Goal: Information Seeking & Learning: Learn about a topic

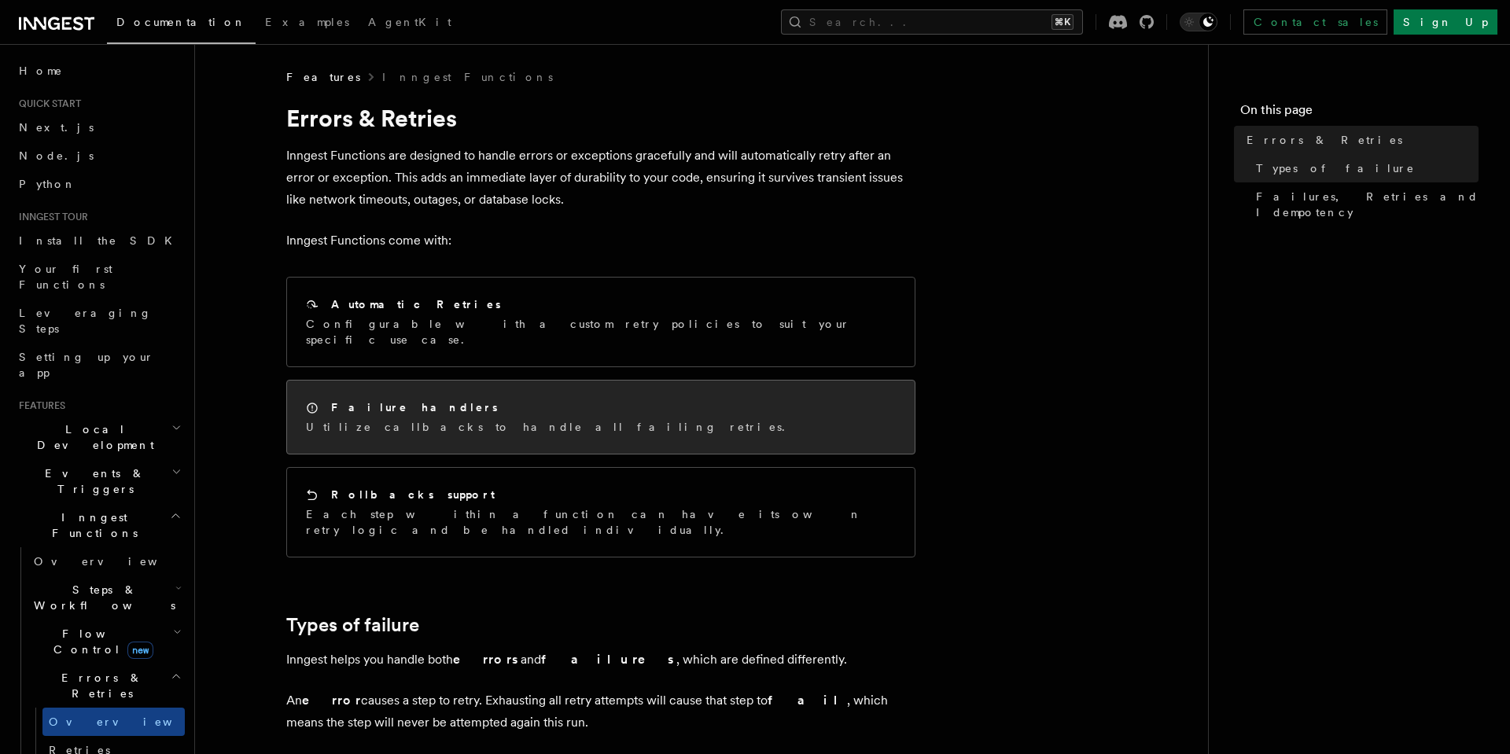
click at [468, 401] on div "Failure handlers Utilize callbacks to handle all failing retries." at bounding box center [550, 416] width 488 height 35
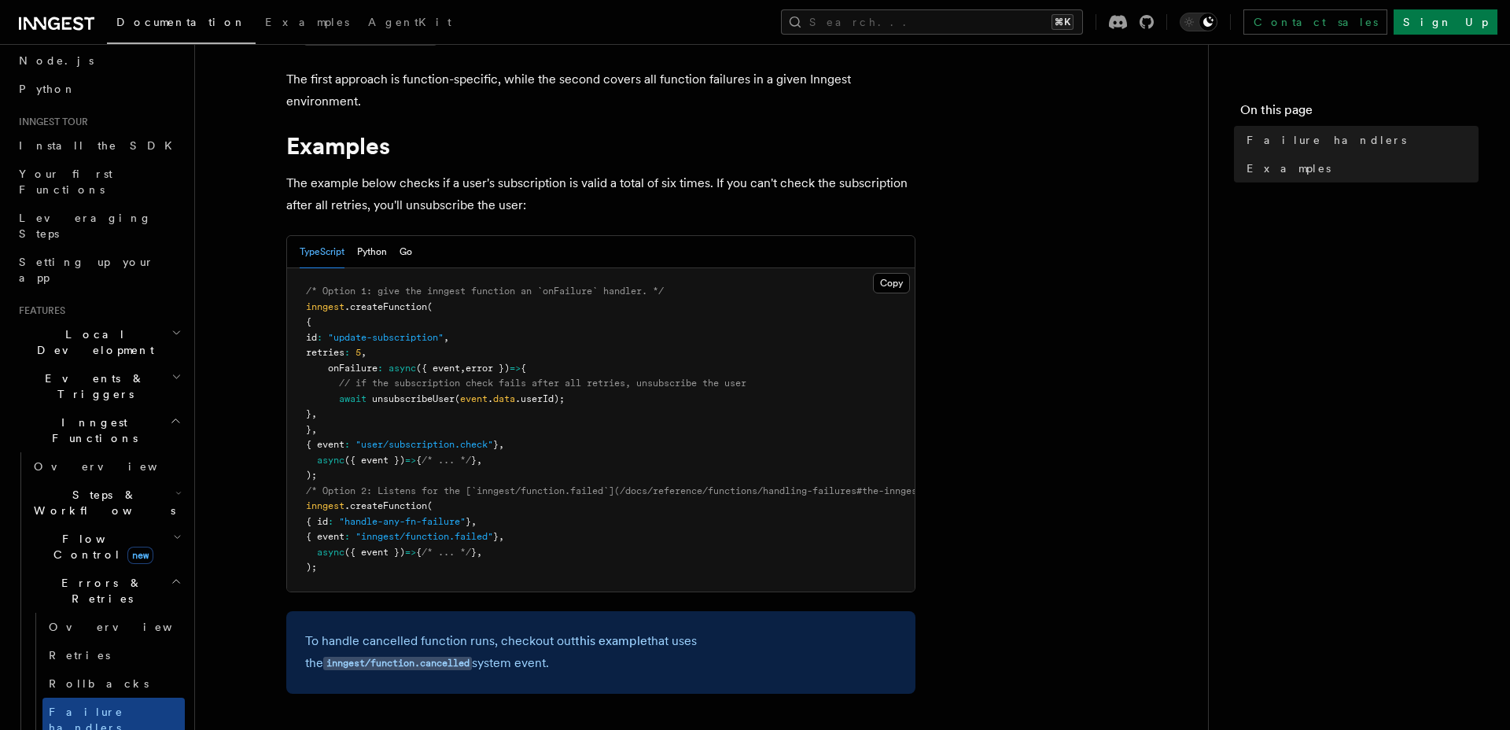
scroll to position [97, 0]
click at [154, 696] on link "Failure handlers" at bounding box center [113, 718] width 142 height 44
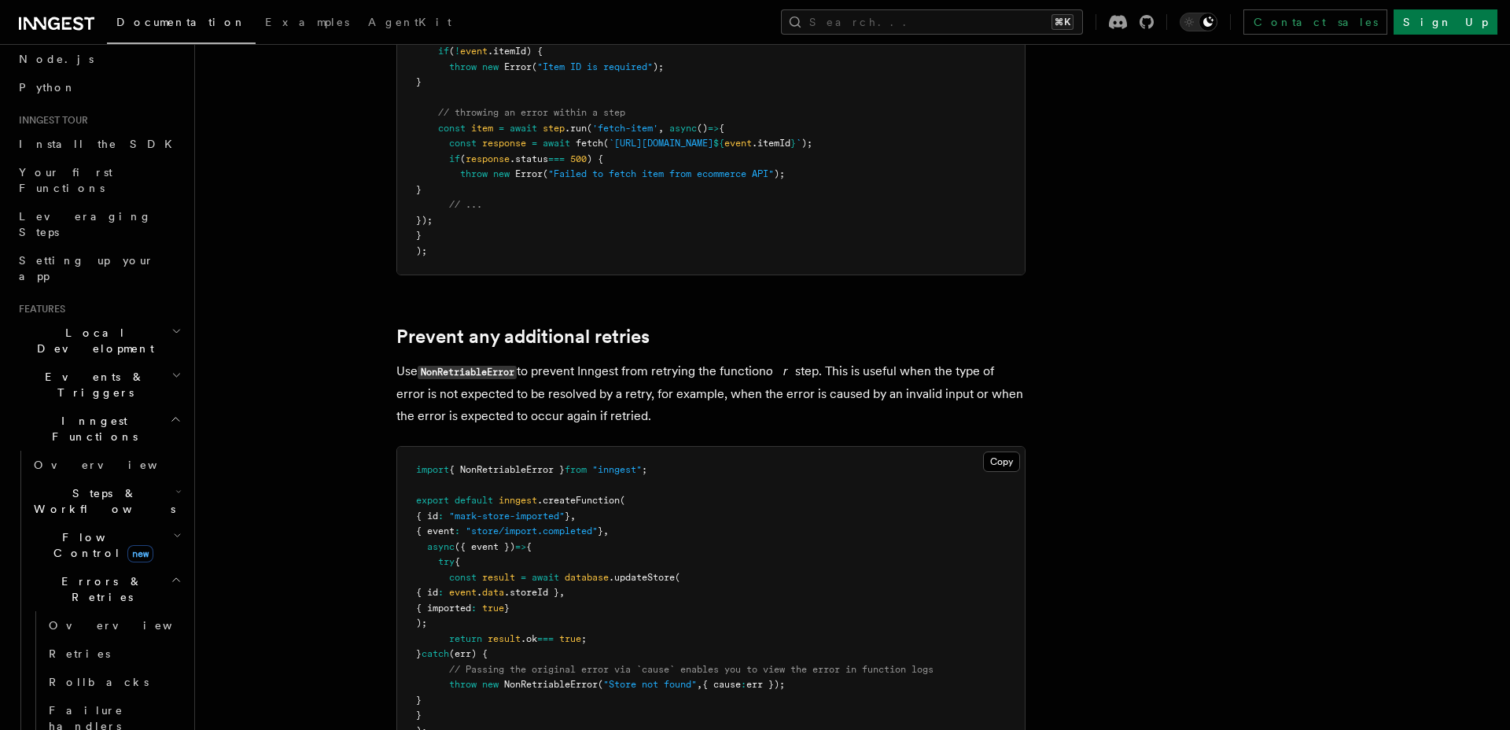
scroll to position [483, 0]
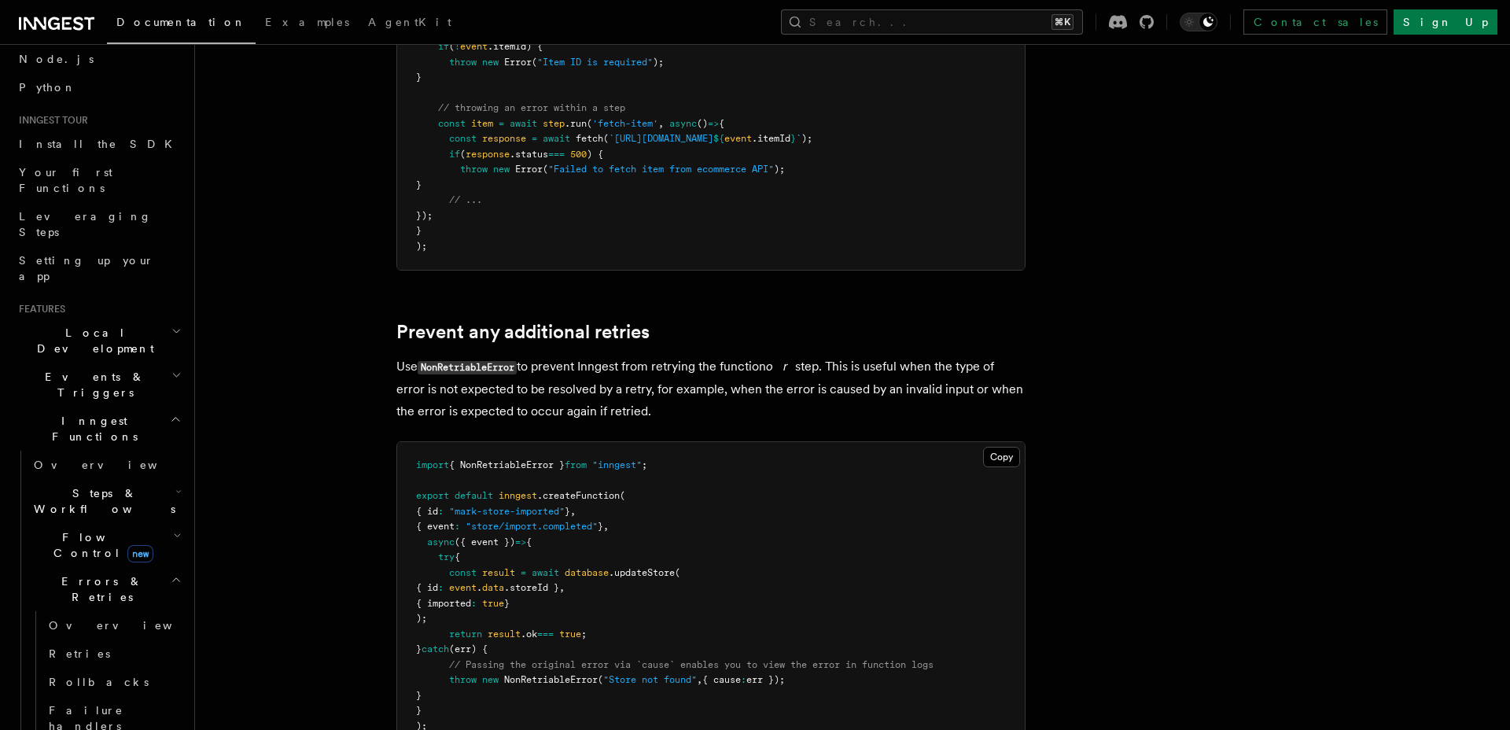
drag, startPoint x: 653, startPoint y: 401, endPoint x: 480, endPoint y: 379, distance: 173.6
click at [480, 379] on p "Use NonRetriableError to prevent Inngest from retrying the function or step. Th…" at bounding box center [710, 388] width 629 height 67
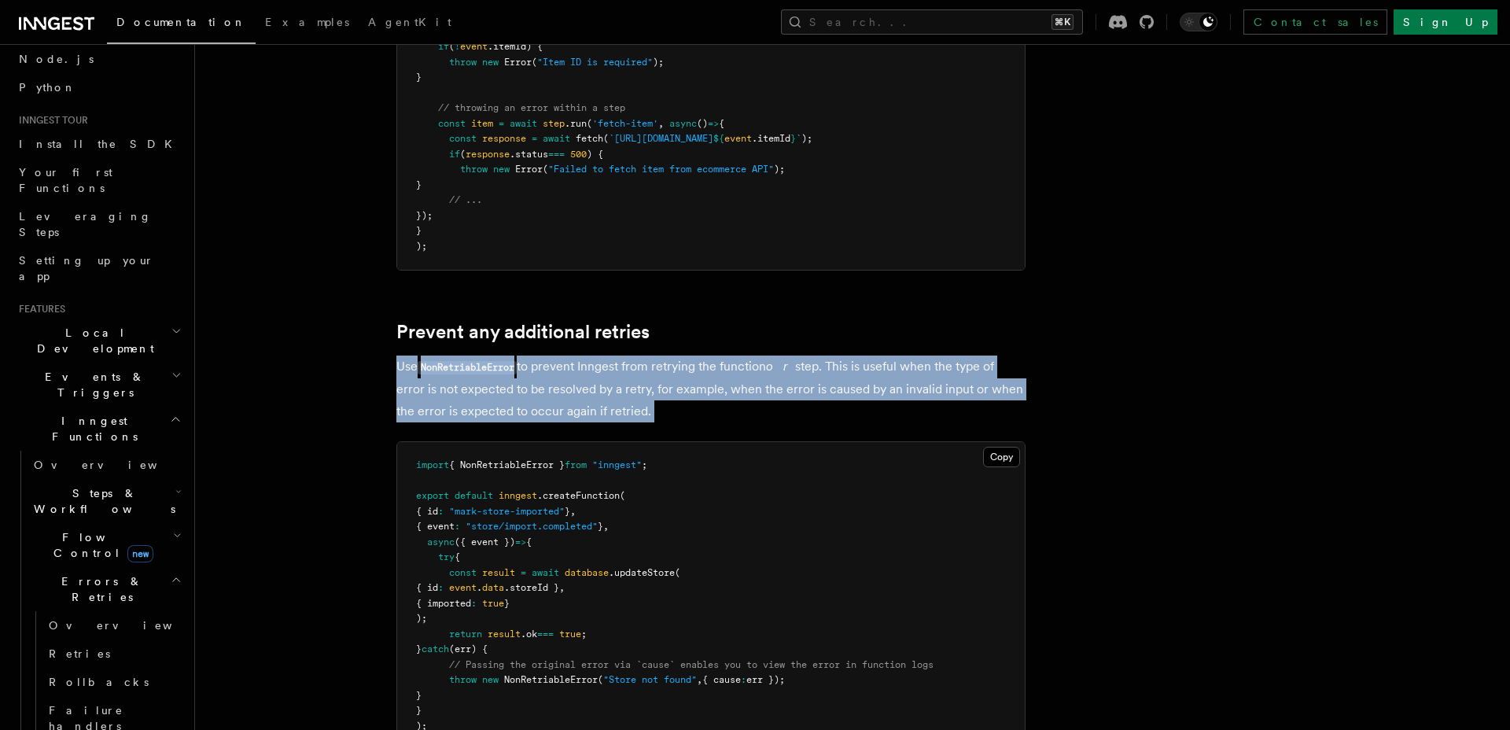
click at [480, 379] on p "Use NonRetriableError to prevent Inngest from retrying the function or step. Th…" at bounding box center [710, 388] width 629 height 67
click at [440, 387] on p "Use NonRetriableError to prevent Inngest from retrying the function or step. Th…" at bounding box center [710, 388] width 629 height 67
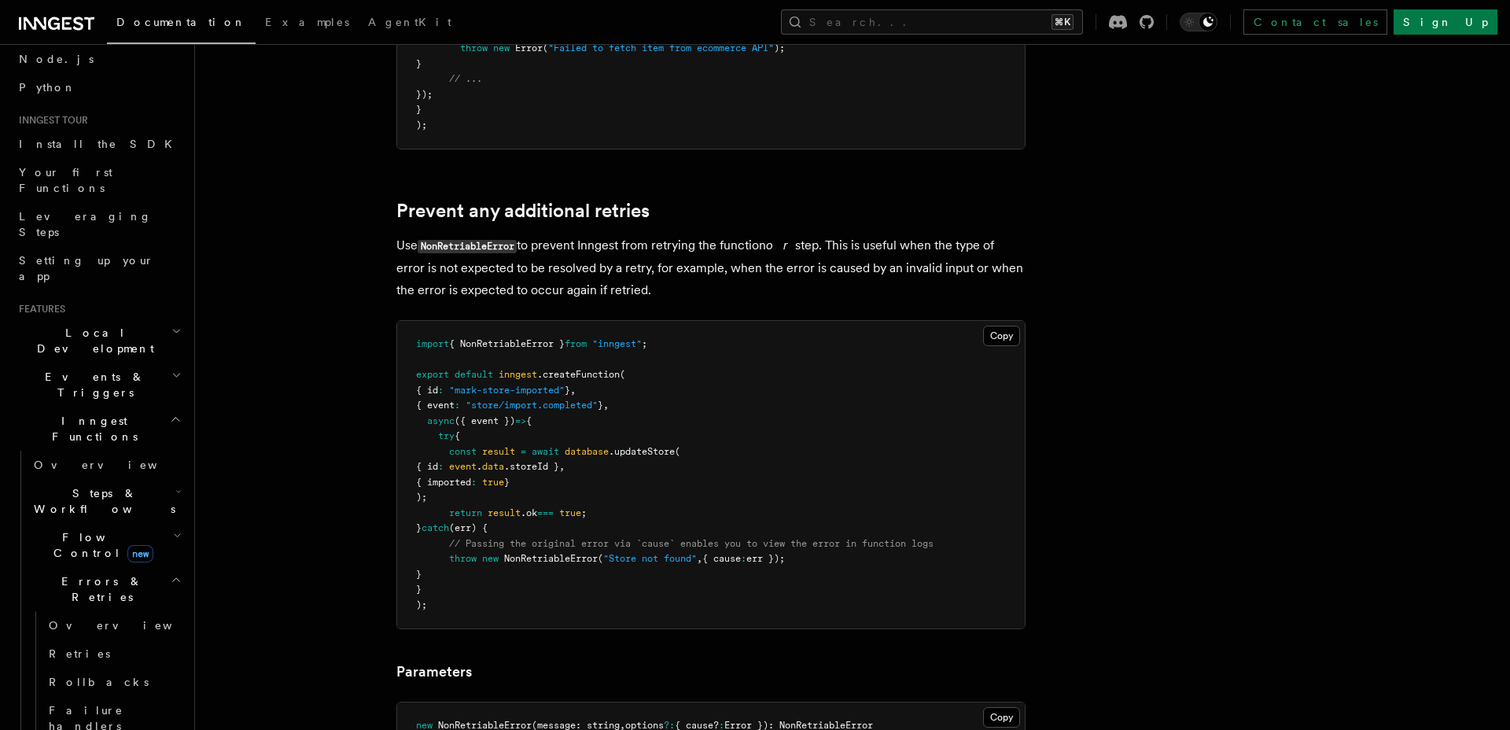
scroll to position [608, 0]
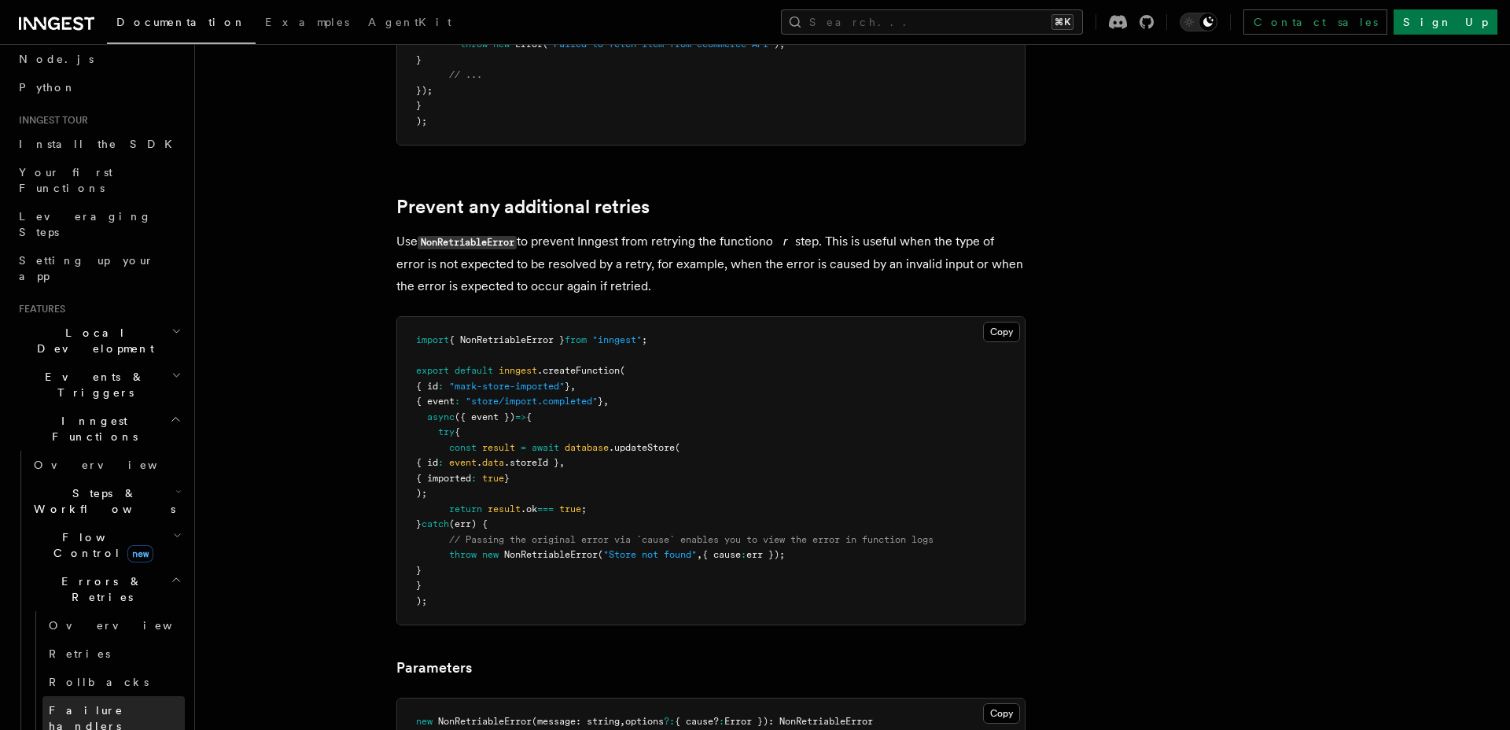
click at [149, 696] on link "Failure handlers" at bounding box center [113, 718] width 142 height 44
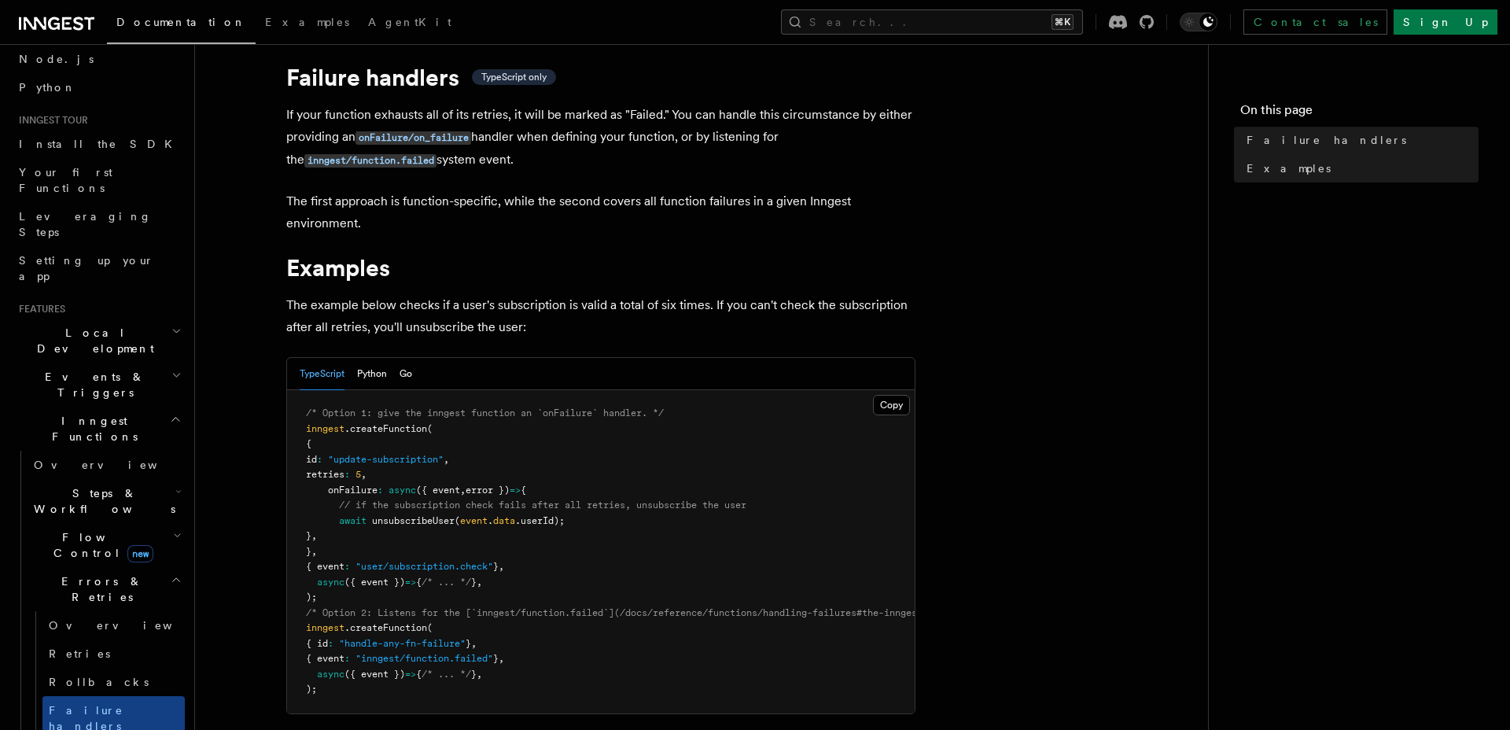
scroll to position [2, 0]
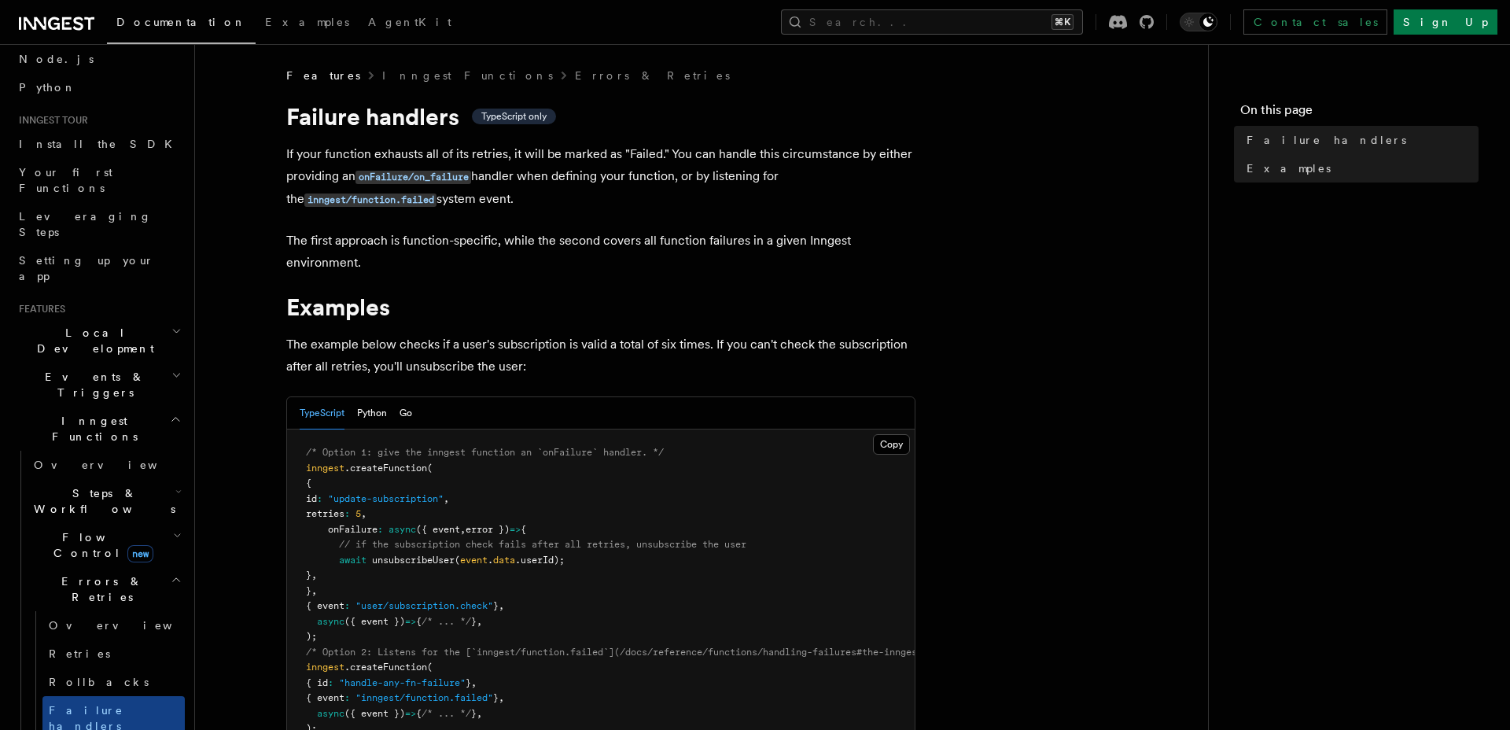
click at [414, 403] on div "TypeScript Python Go" at bounding box center [600, 413] width 627 height 32
click at [412, 411] on button "Go" at bounding box center [405, 413] width 13 height 32
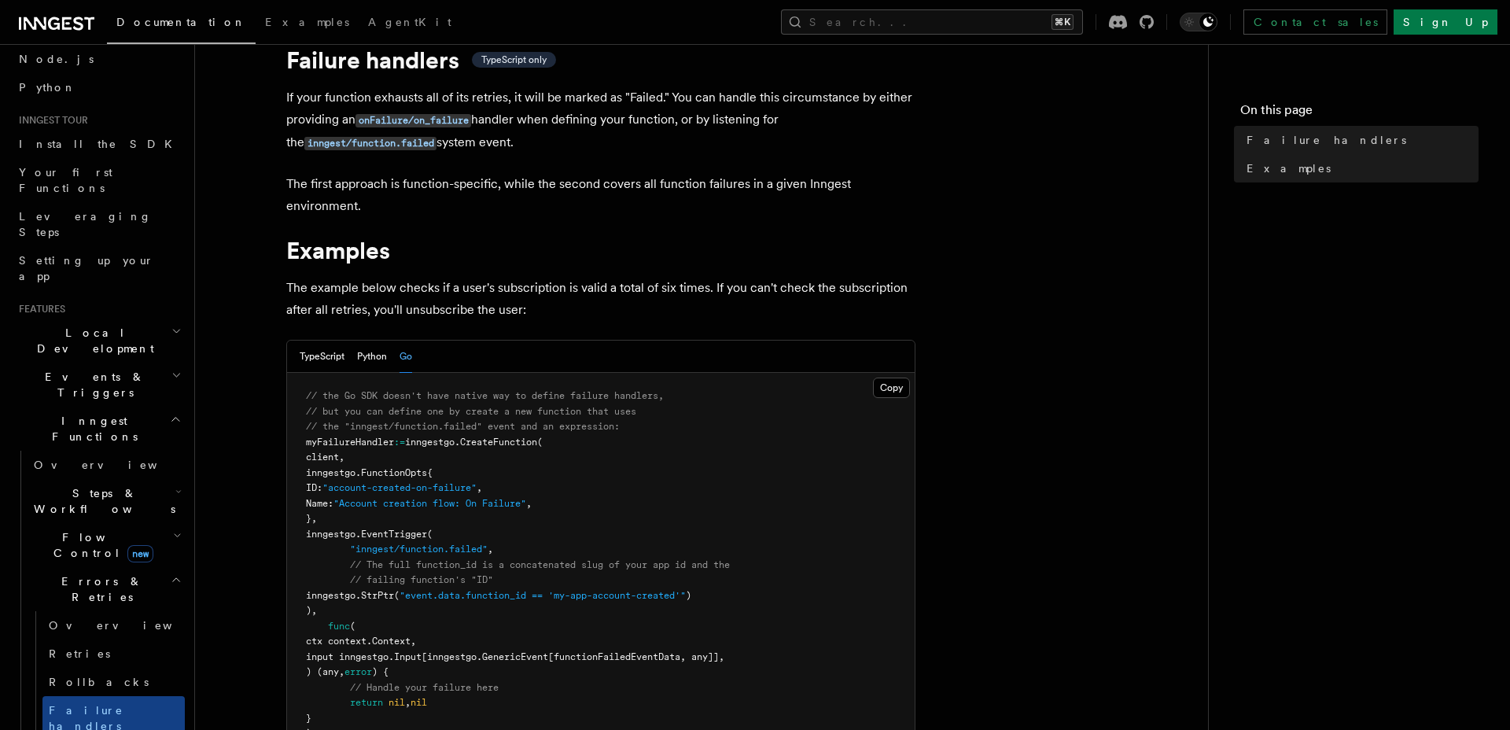
scroll to position [56, 0]
click at [328, 361] on button "TypeScript" at bounding box center [322, 359] width 45 height 32
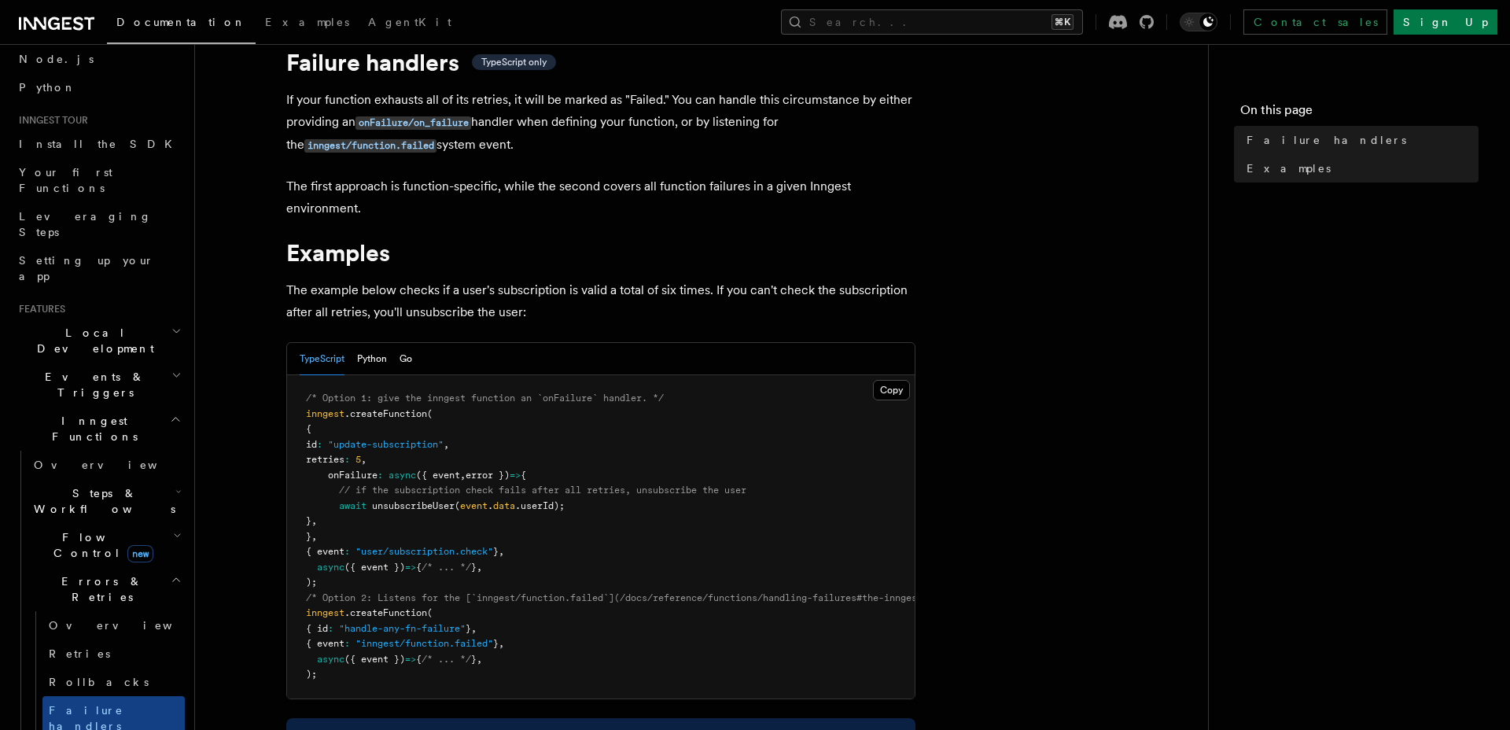
drag, startPoint x: 616, startPoint y: 146, endPoint x: 620, endPoint y: 113, distance: 33.4
click at [620, 113] on p "If your function exhausts all of its retries, it will be marked as "Failed." Yo…" at bounding box center [600, 123] width 629 height 68
click at [620, 112] on p "If your function exhausts all of its retries, it will be marked as "Failed." Yo…" at bounding box center [600, 123] width 629 height 68
click at [519, 120] on p "If your function exhausts all of its retries, it will be marked as "Failed." Yo…" at bounding box center [600, 123] width 629 height 68
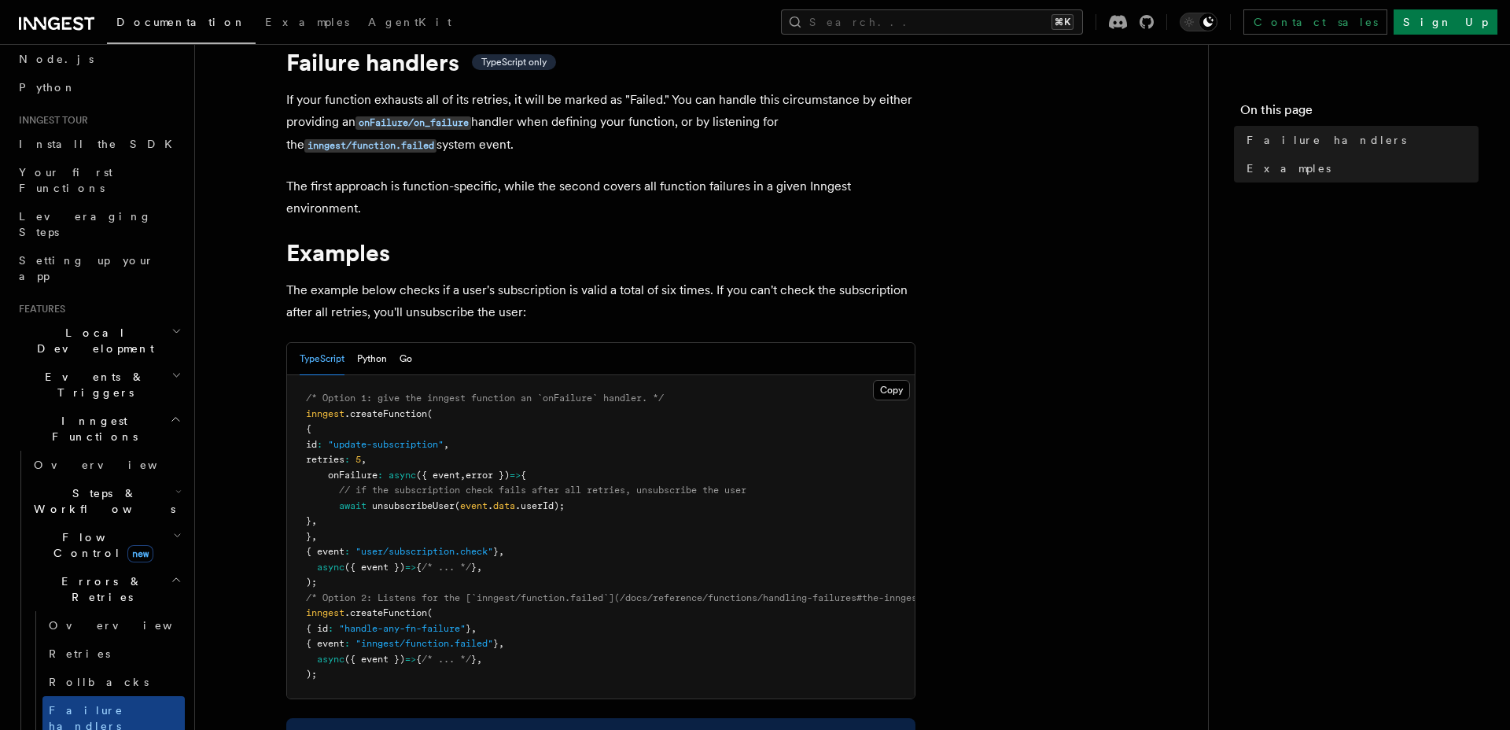
click at [579, 115] on p "If your function exhausts all of its retries, it will be marked as "Failed." Yo…" at bounding box center [600, 123] width 629 height 68
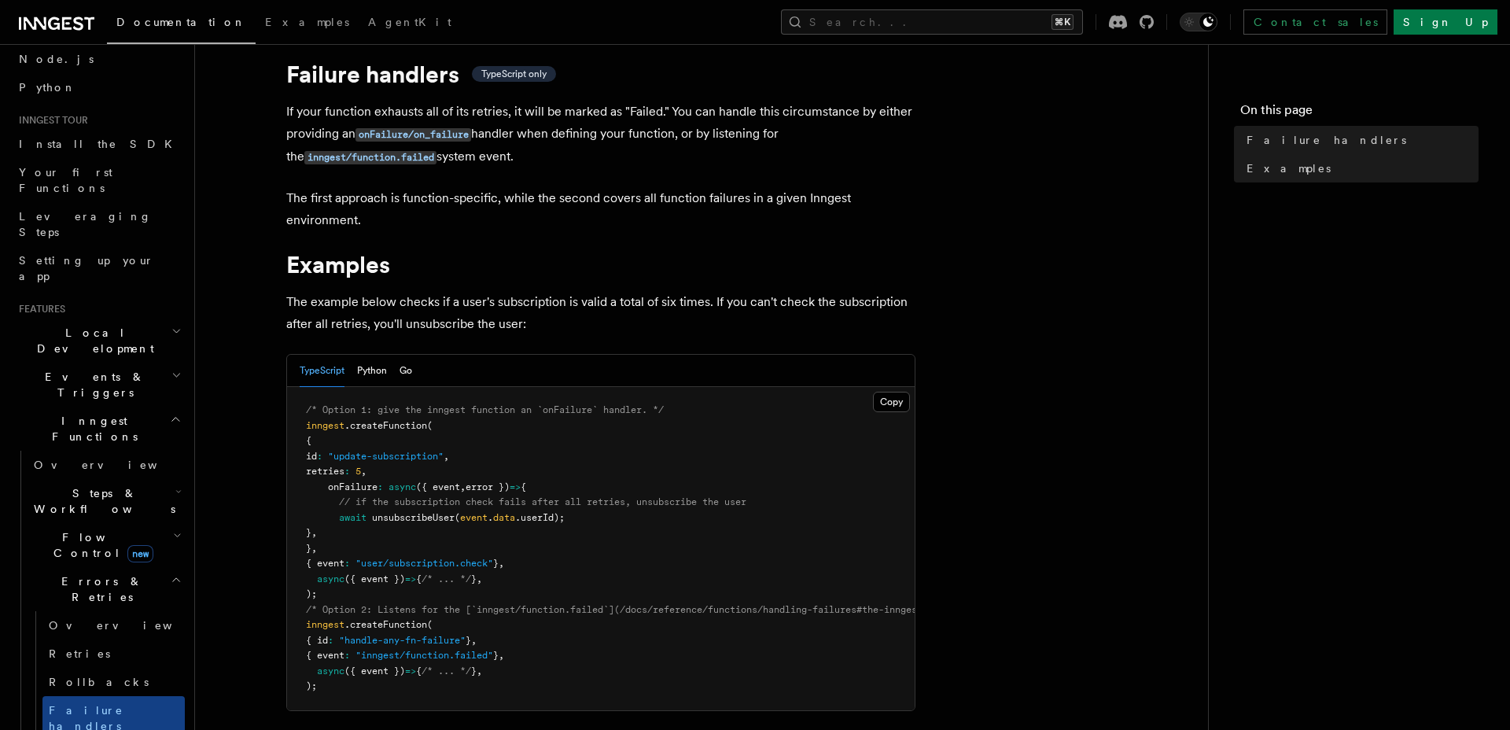
scroll to position [39, 0]
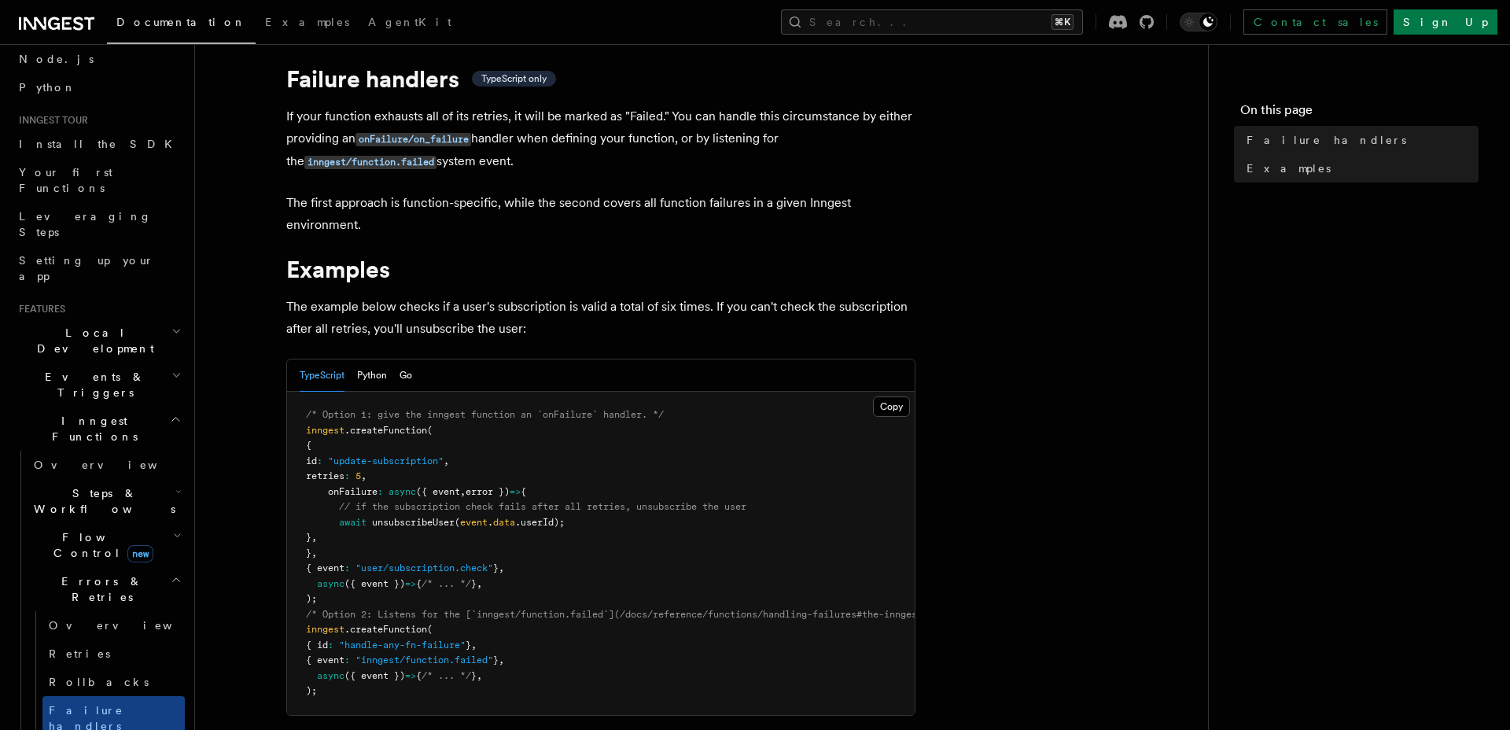
drag, startPoint x: 539, startPoint y: 168, endPoint x: 547, endPoint y: 141, distance: 28.6
click at [547, 141] on p "If your function exhausts all of its retries, it will be marked as "Failed." Yo…" at bounding box center [600, 139] width 629 height 68
click at [454, 200] on p "The first approach is function-specific, while the second covers all function f…" at bounding box center [600, 214] width 629 height 44
drag, startPoint x: 384, startPoint y: 157, endPoint x: 385, endPoint y: 189, distance: 31.5
click at [420, 202] on p "The first approach is function-specific, while the second covers all function f…" at bounding box center [600, 214] width 629 height 44
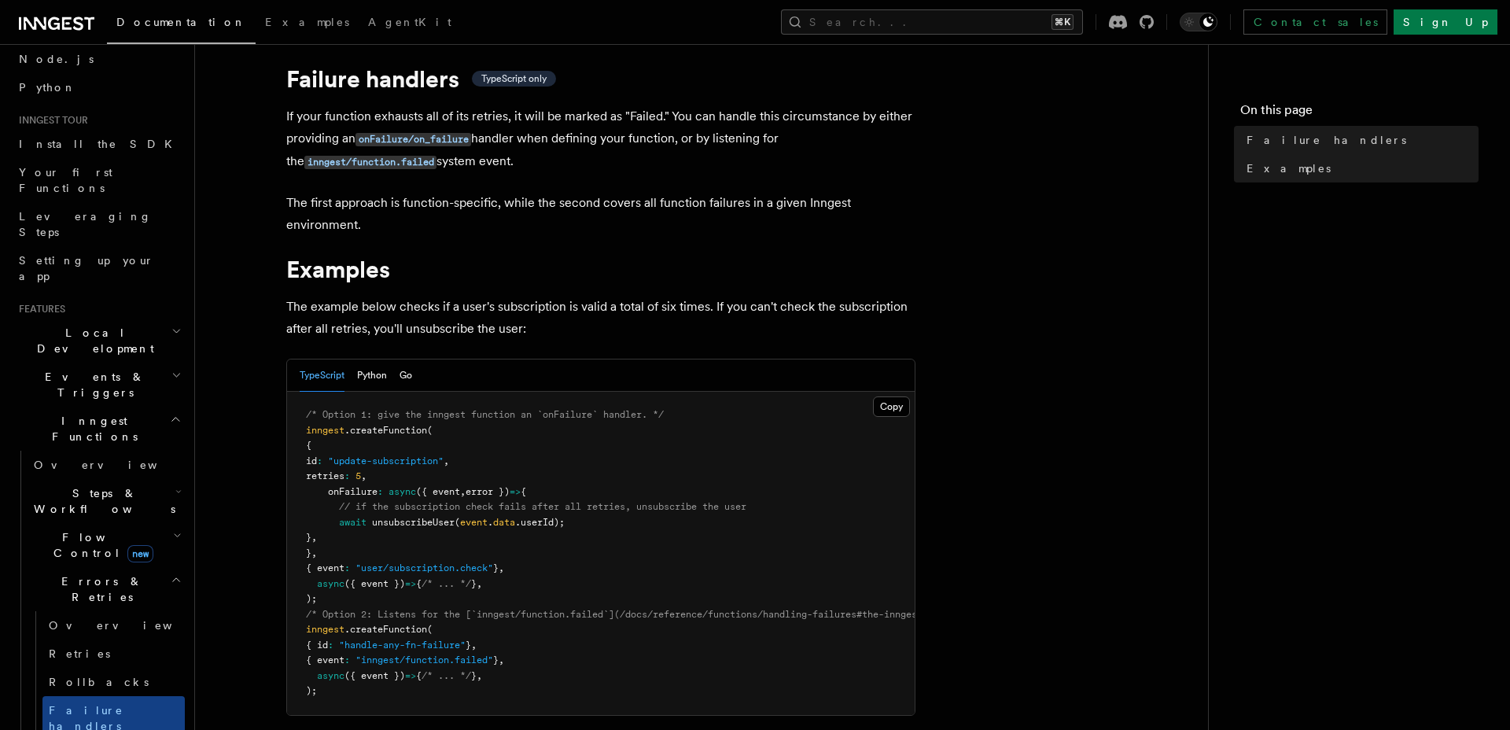
click at [391, 202] on p "The first approach is function-specific, while the second covers all function f…" at bounding box center [600, 214] width 629 height 44
click at [405, 161] on code "inngest/function.failed" at bounding box center [370, 162] width 132 height 13
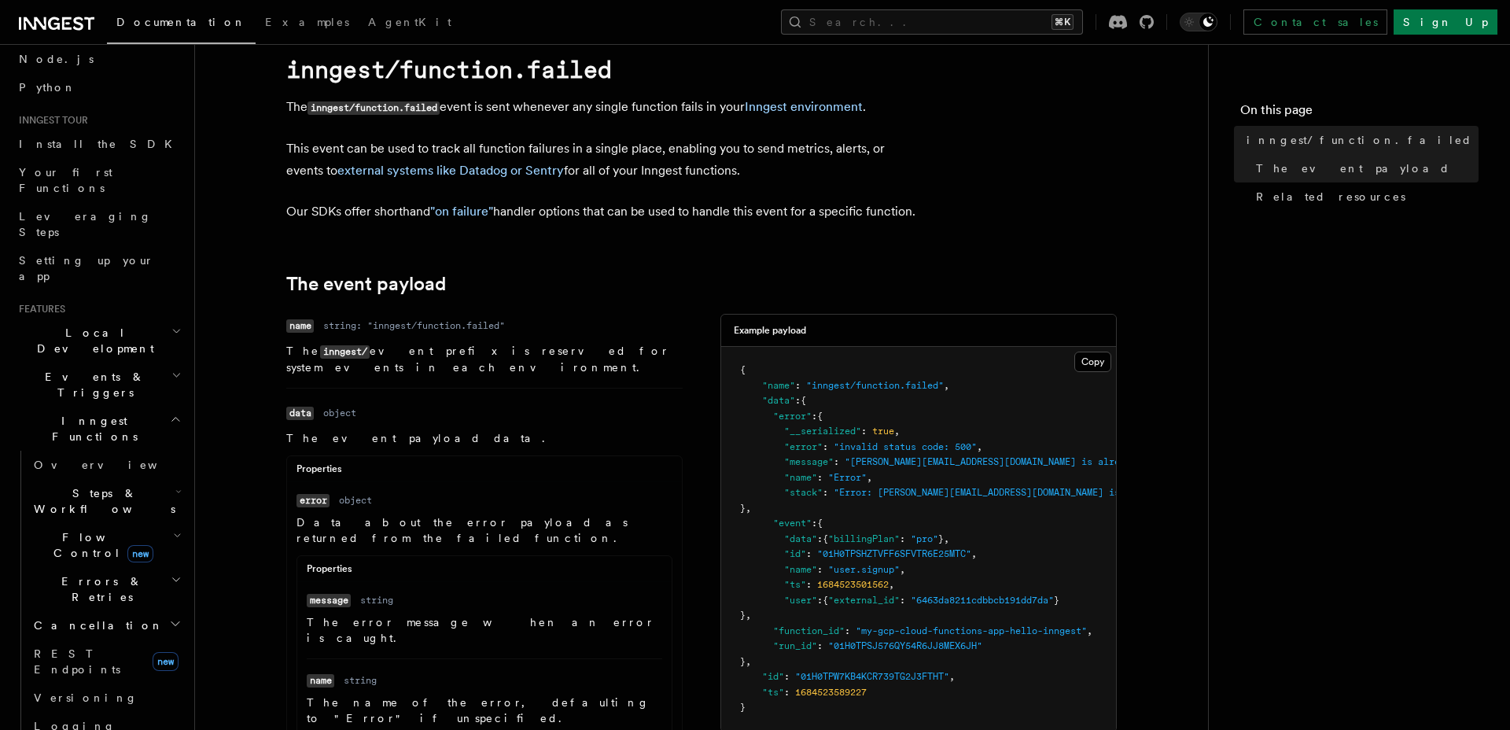
scroll to position [40, 0]
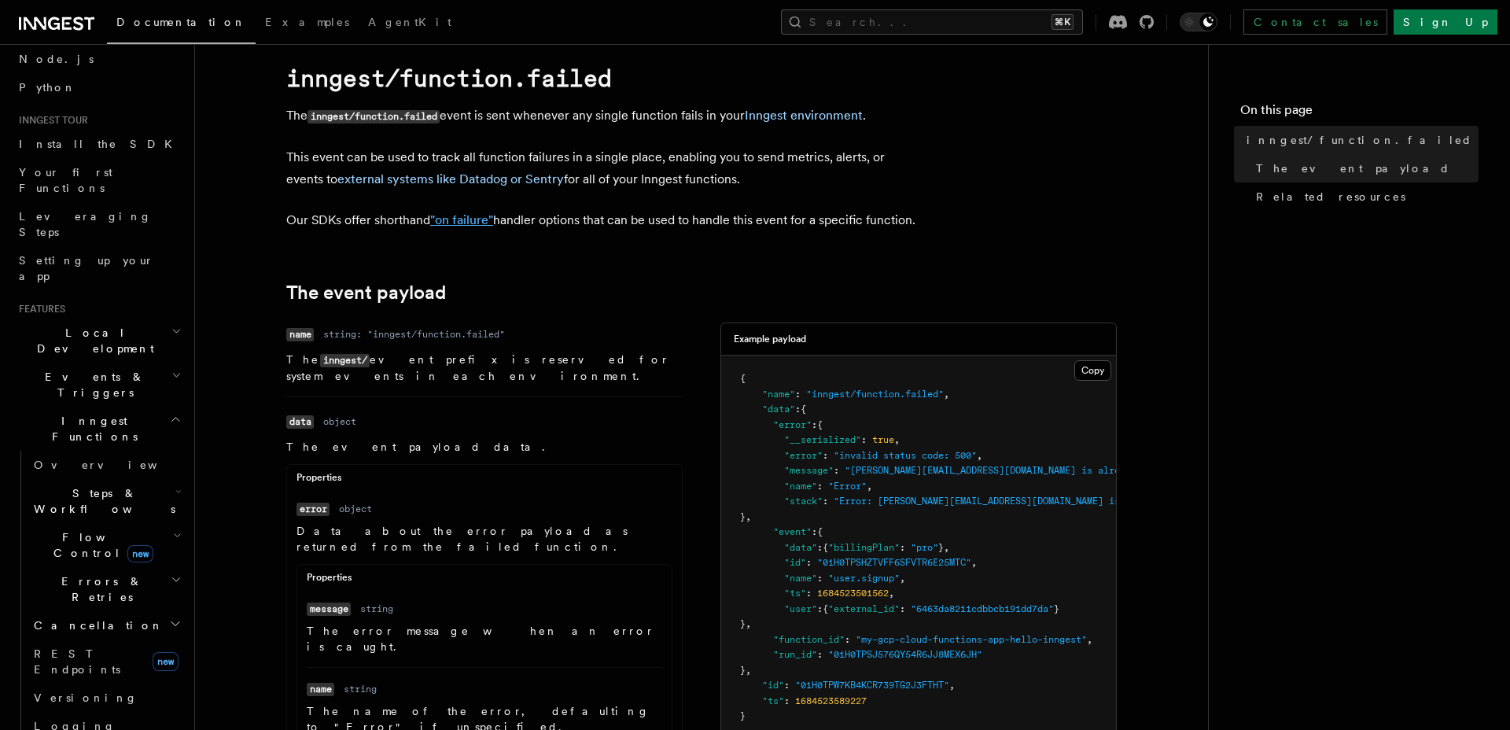
click at [475, 216] on link ""on failure"" at bounding box center [461, 219] width 63 height 15
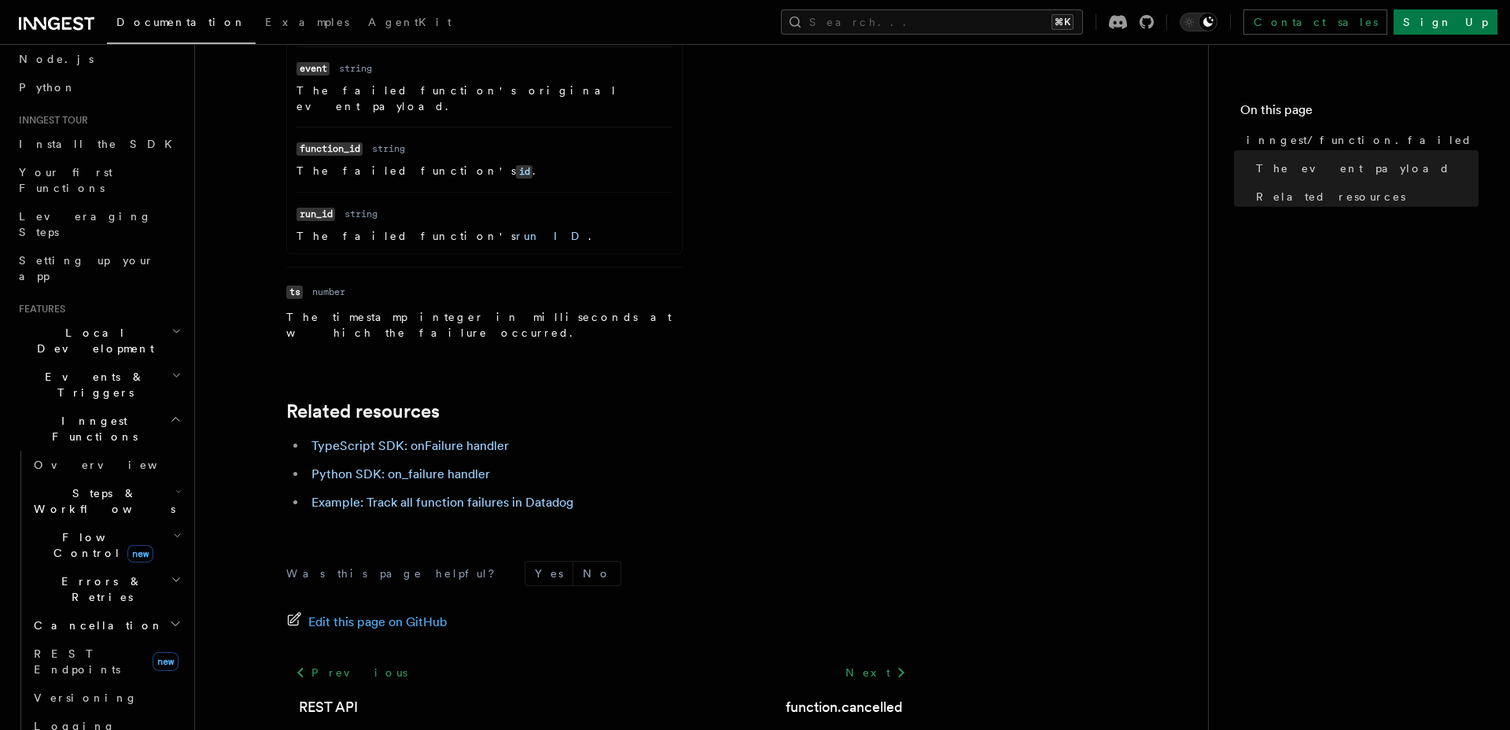
scroll to position [836, 0]
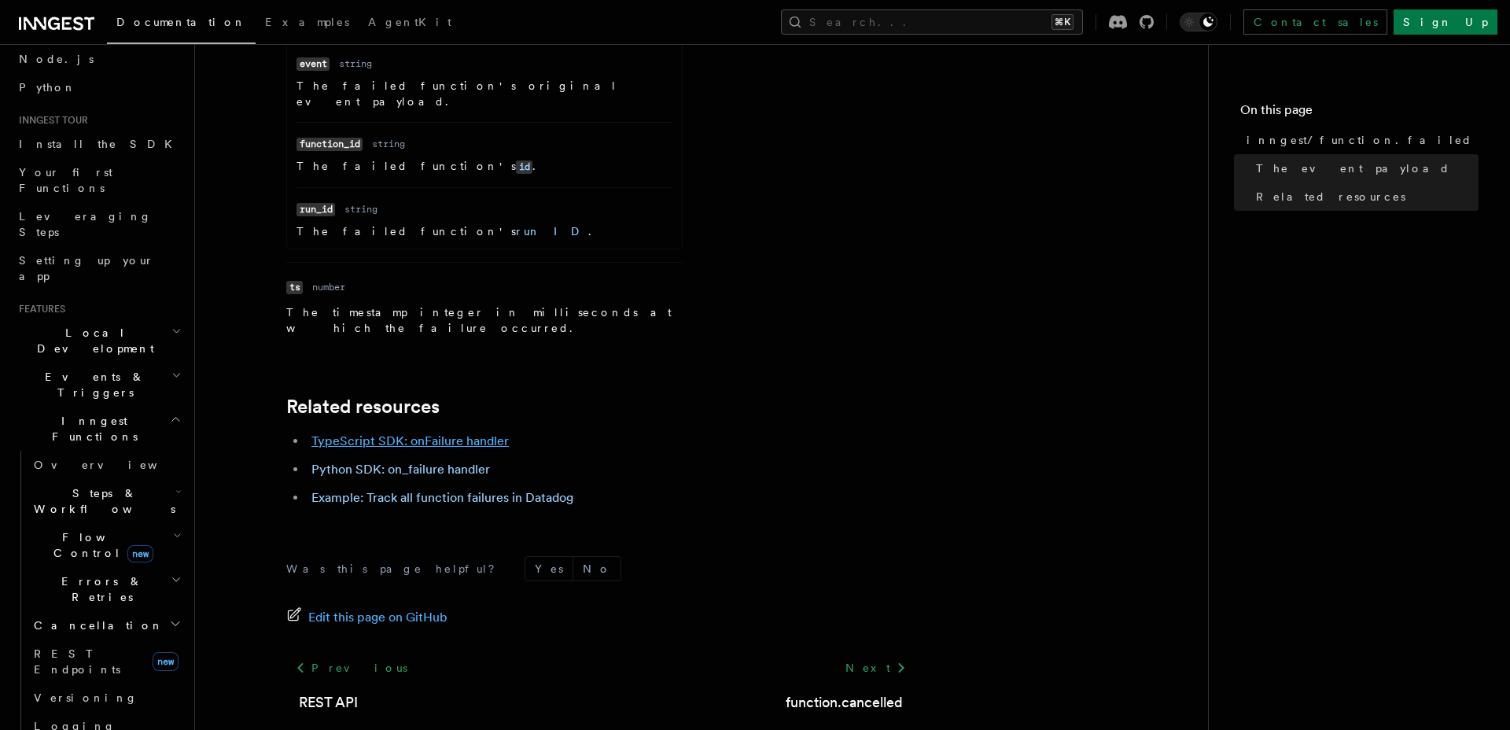
click at [480, 433] on link "TypeScript SDK: onFailure handler" at bounding box center [409, 440] width 197 height 15
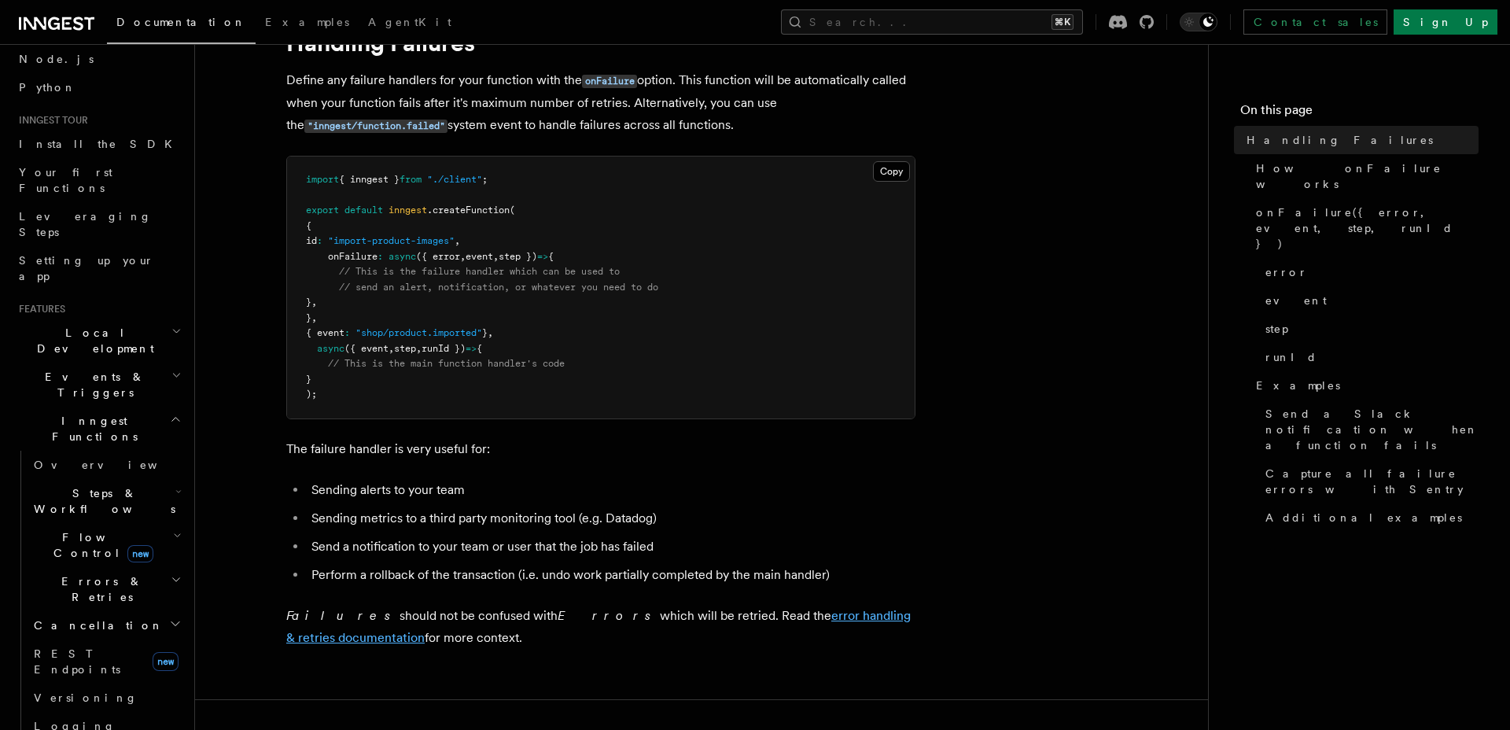
scroll to position [76, 0]
click at [420, 612] on p "Failures should not be confused with Errors which will be retried. Read the err…" at bounding box center [600, 626] width 629 height 44
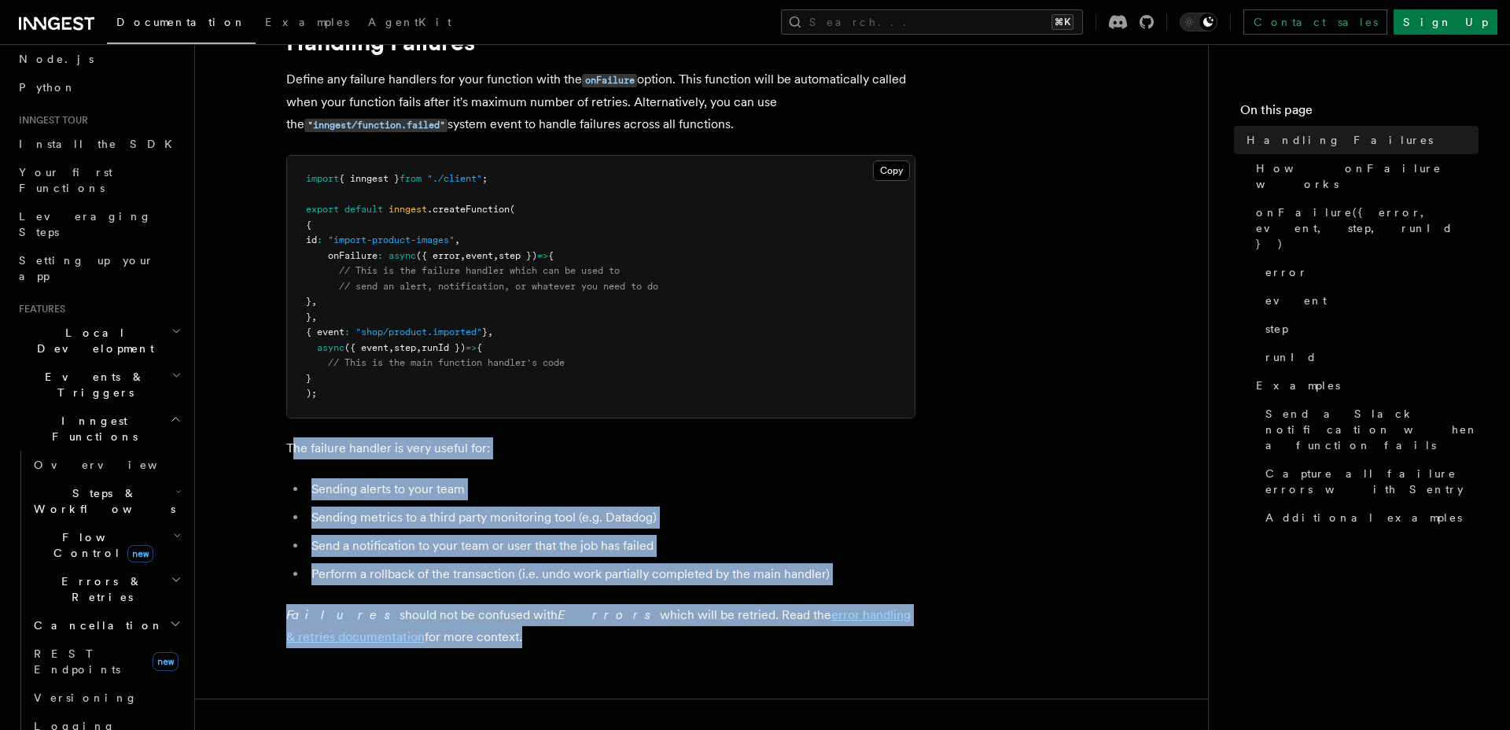
drag, startPoint x: 517, startPoint y: 641, endPoint x: 292, endPoint y: 434, distance: 305.5
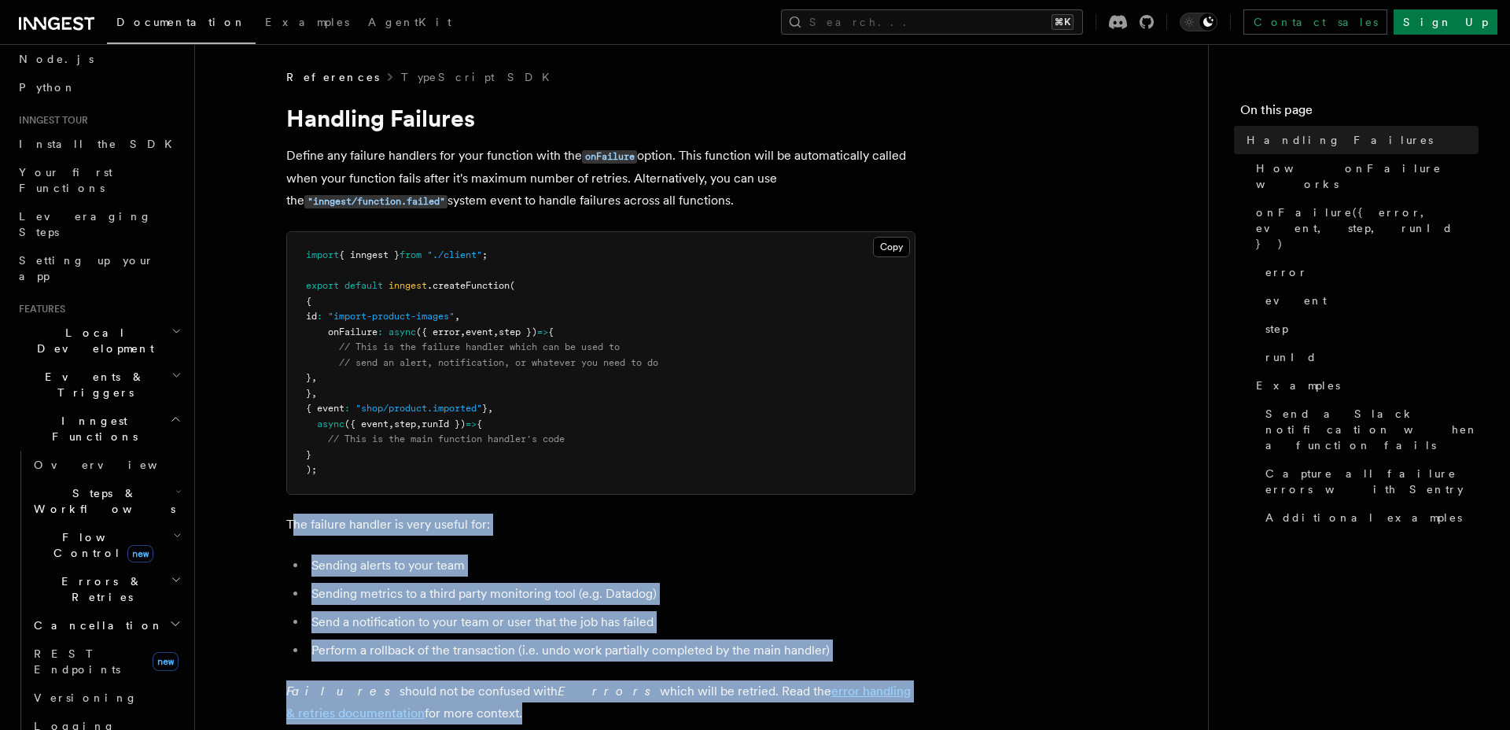
scroll to position [0, 0]
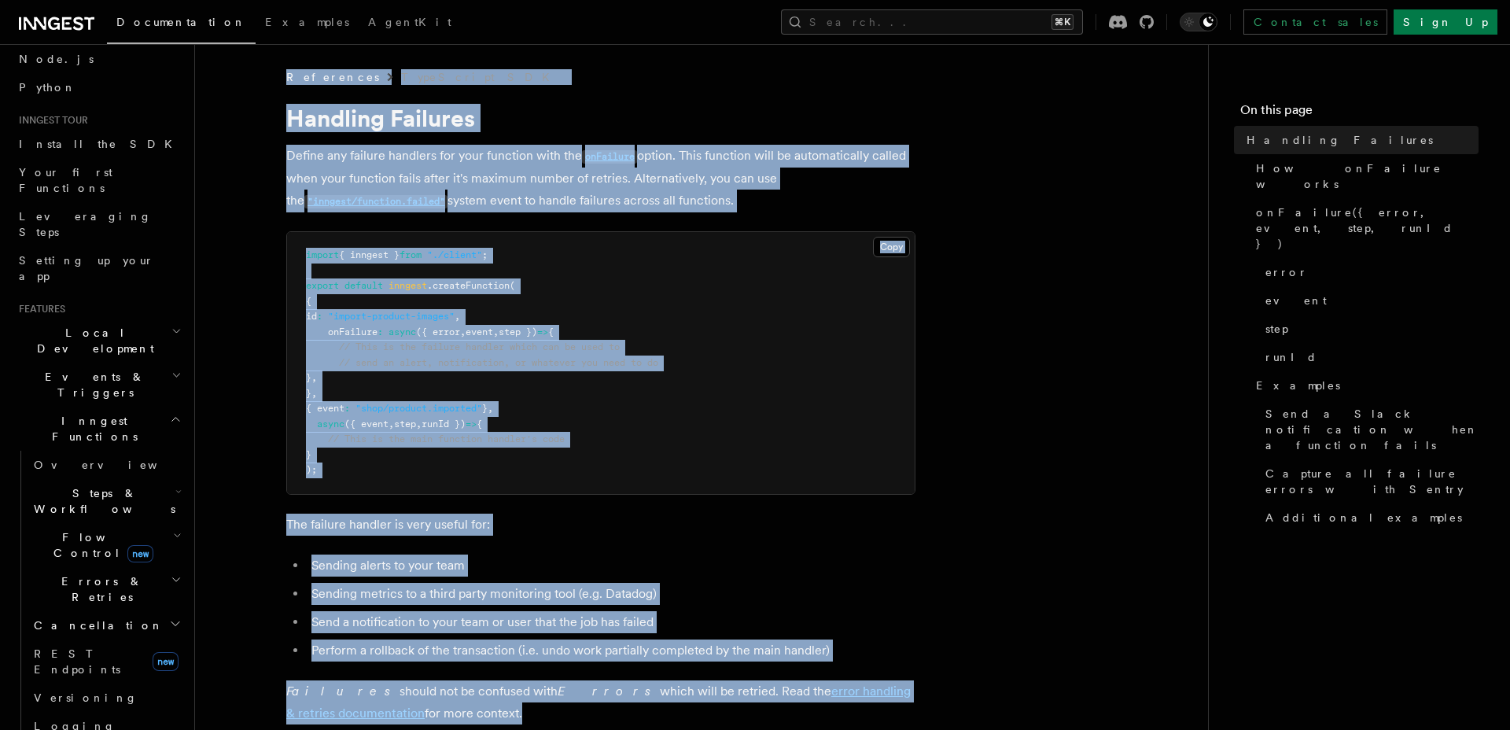
copy article "References TypeScript SDK Handling Failures Define any failure handlers for you…"
click at [503, 357] on span "// send an alert, notification, or whatever you need to do" at bounding box center [498, 362] width 319 height 11
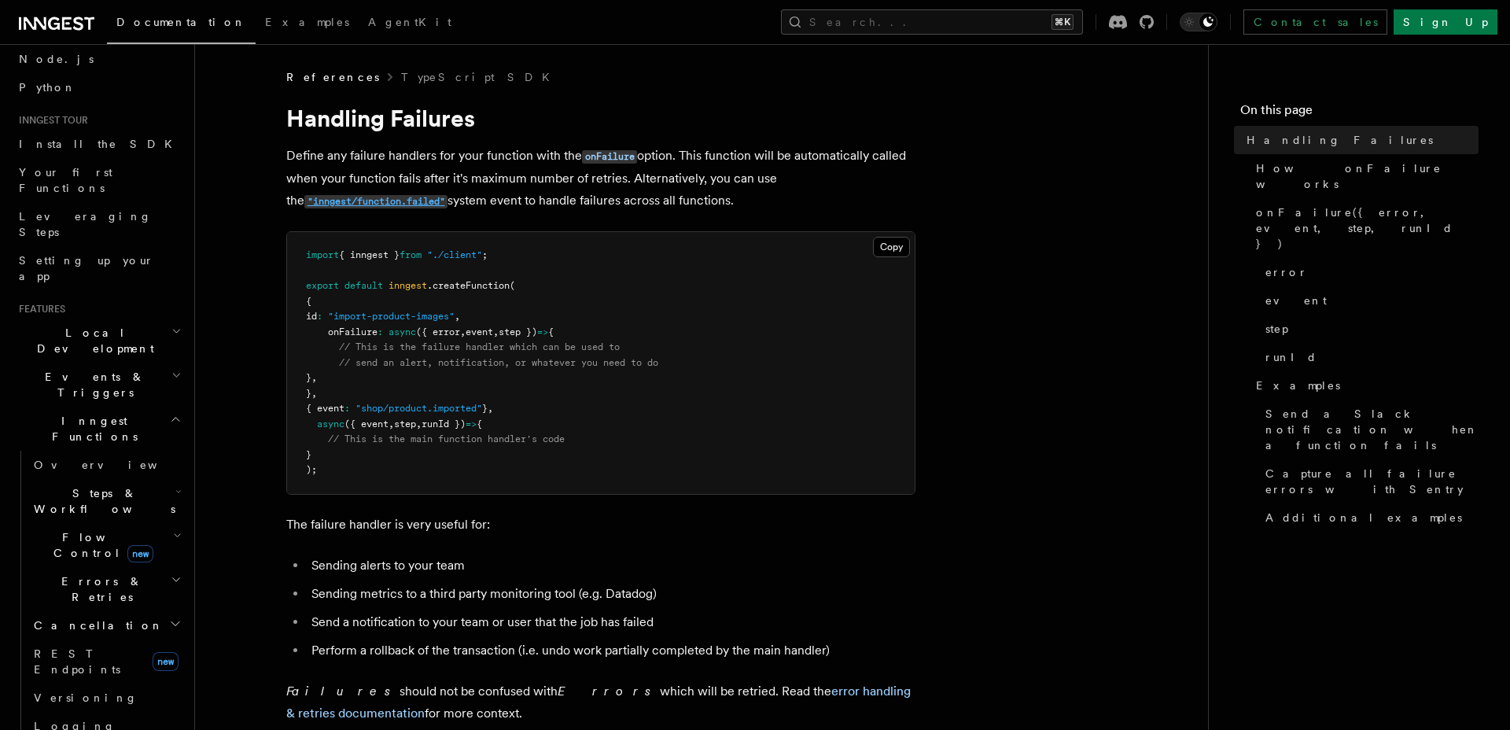
click at [407, 201] on code ""inngest/function.failed"" at bounding box center [375, 201] width 143 height 13
click at [348, 198] on code ""inngest/function.failed"" at bounding box center [375, 201] width 143 height 13
click at [178, 369] on icon "button" at bounding box center [176, 375] width 10 height 13
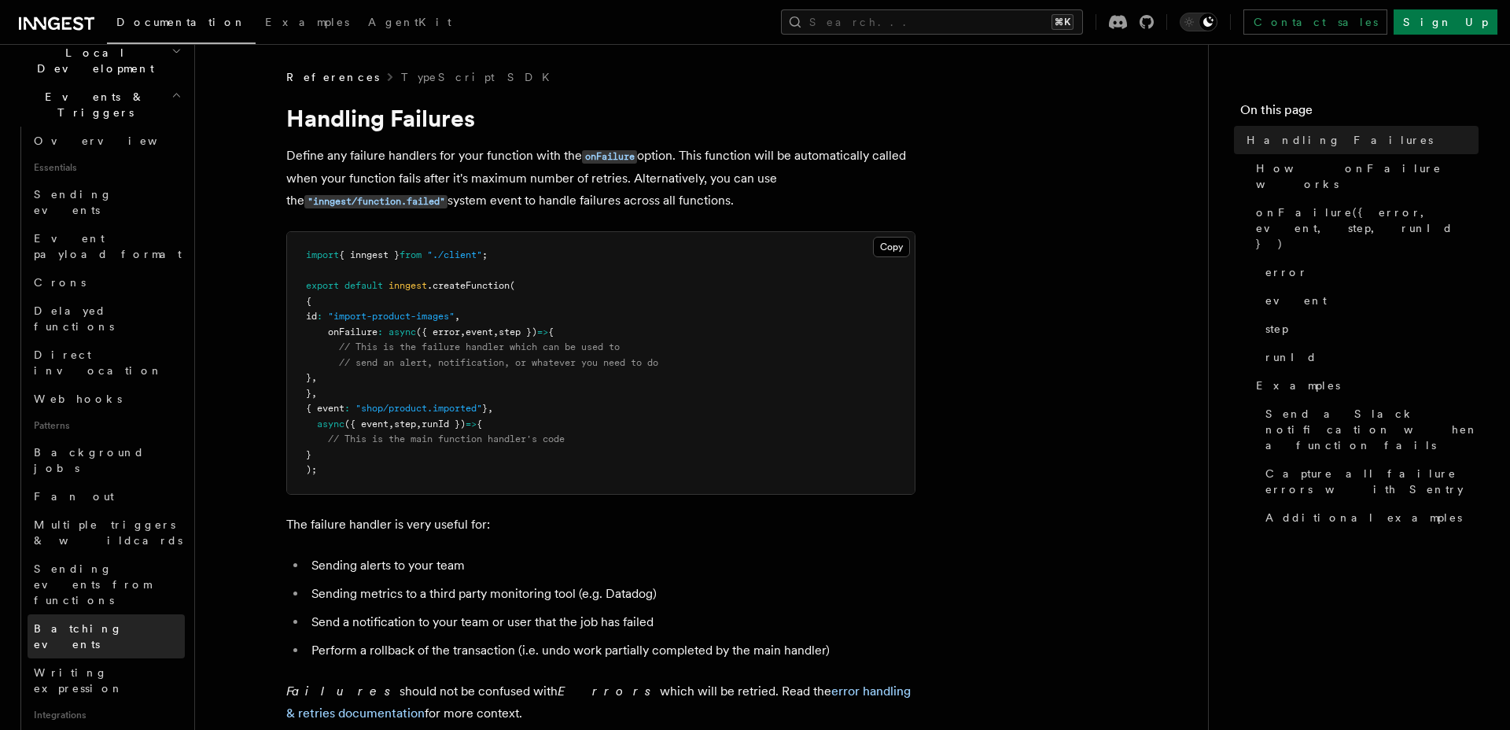
scroll to position [377, 0]
click at [117, 613] on link "Batching events" at bounding box center [106, 635] width 157 height 44
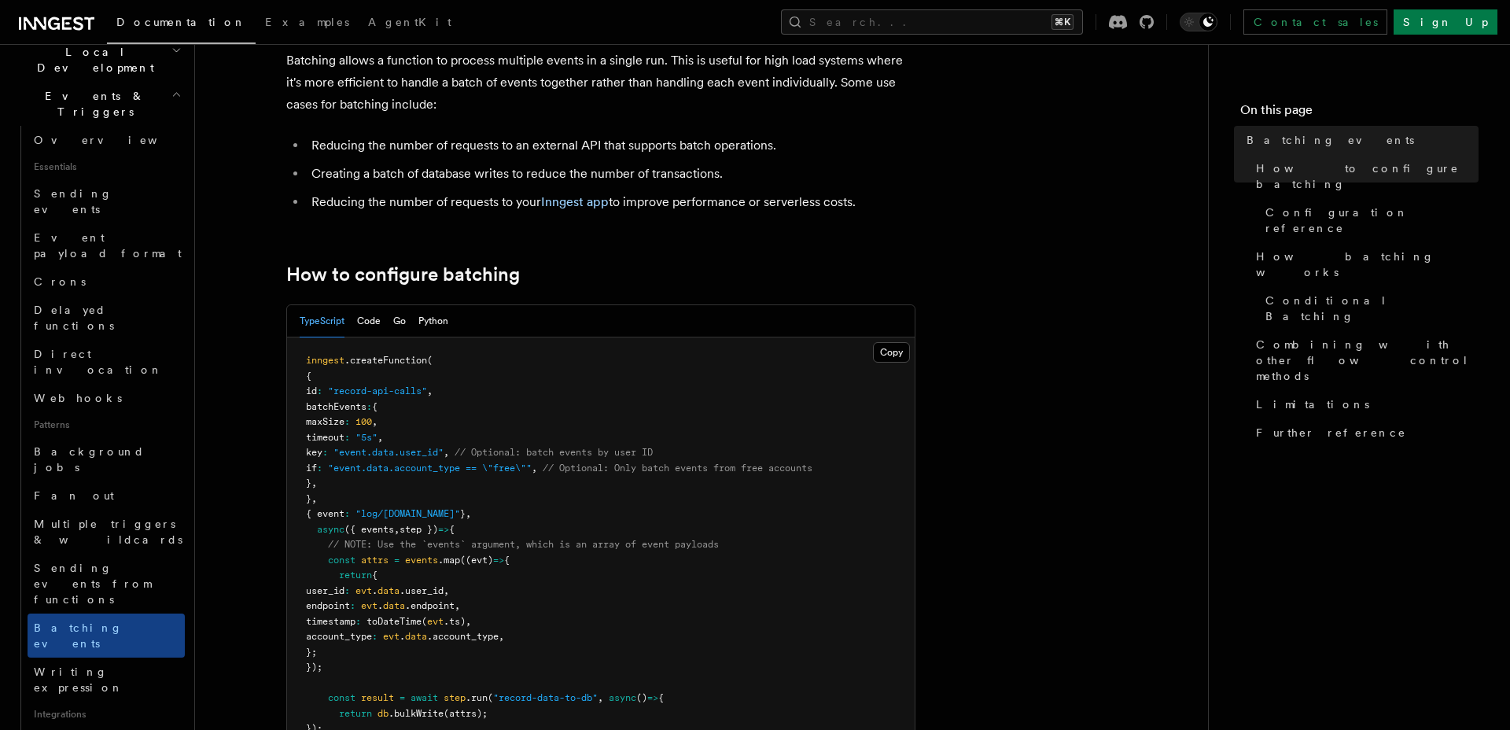
scroll to position [94, 0]
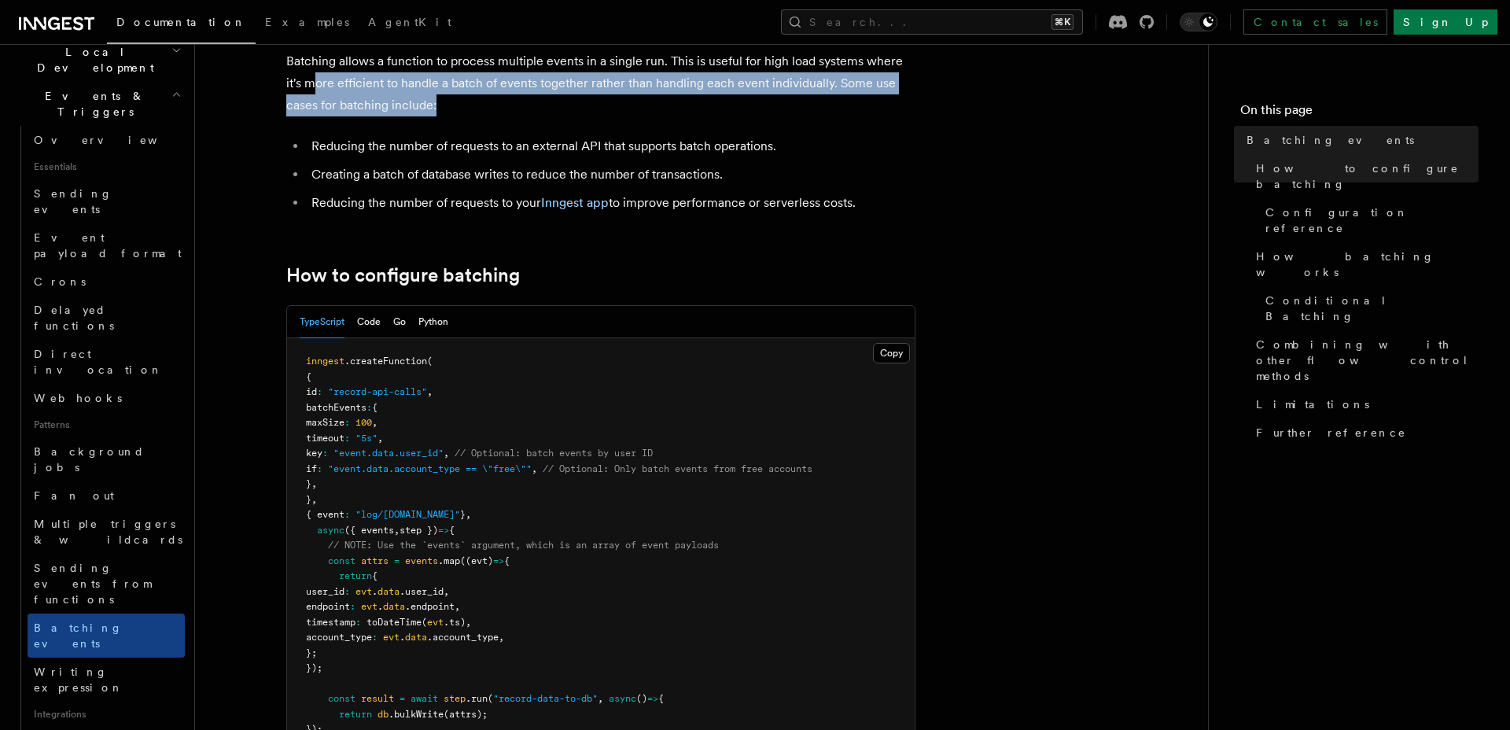
drag, startPoint x: 425, startPoint y: 99, endPoint x: 317, endPoint y: 85, distance: 109.4
click at [317, 85] on p "Batching allows a function to process multiple events in a single run. This is …" at bounding box center [600, 83] width 629 height 66
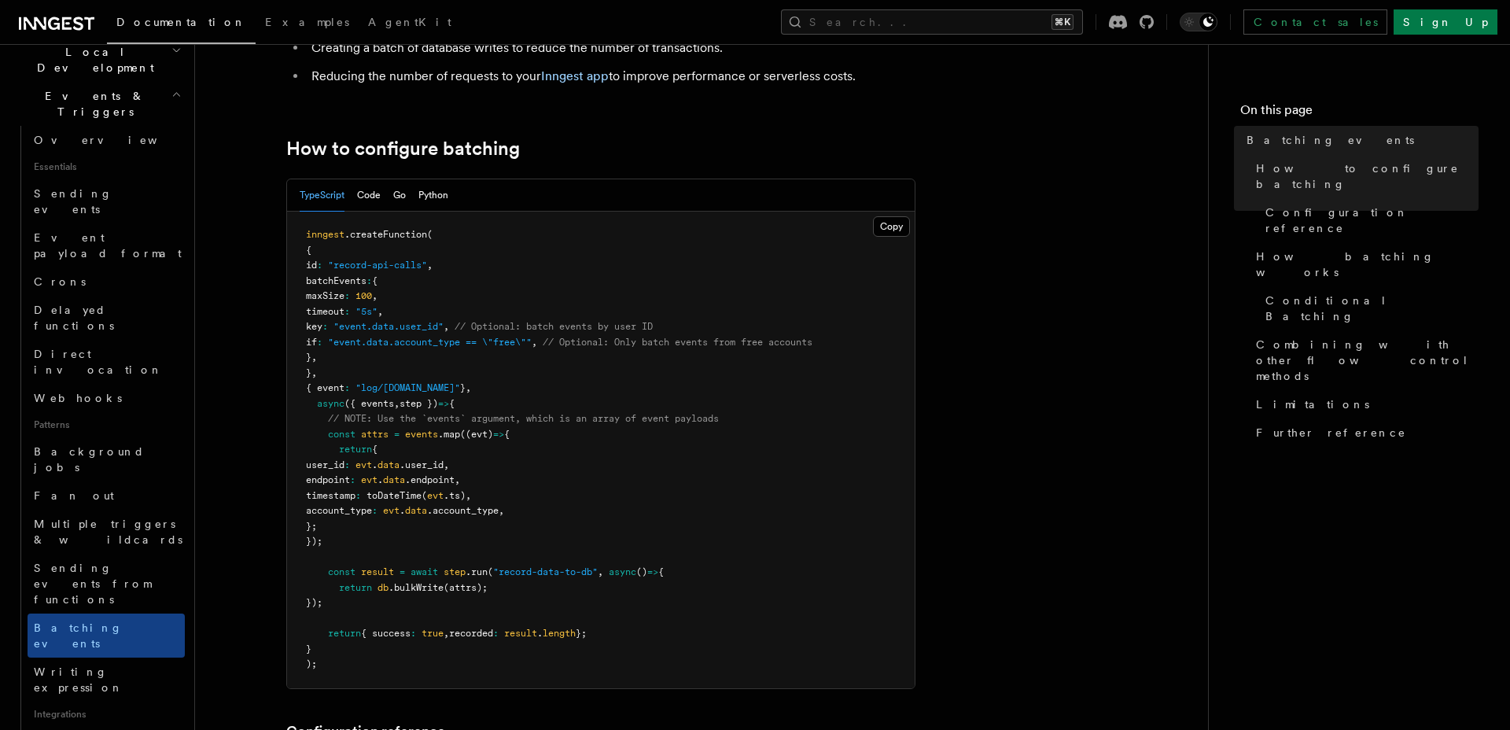
scroll to position [222, 0]
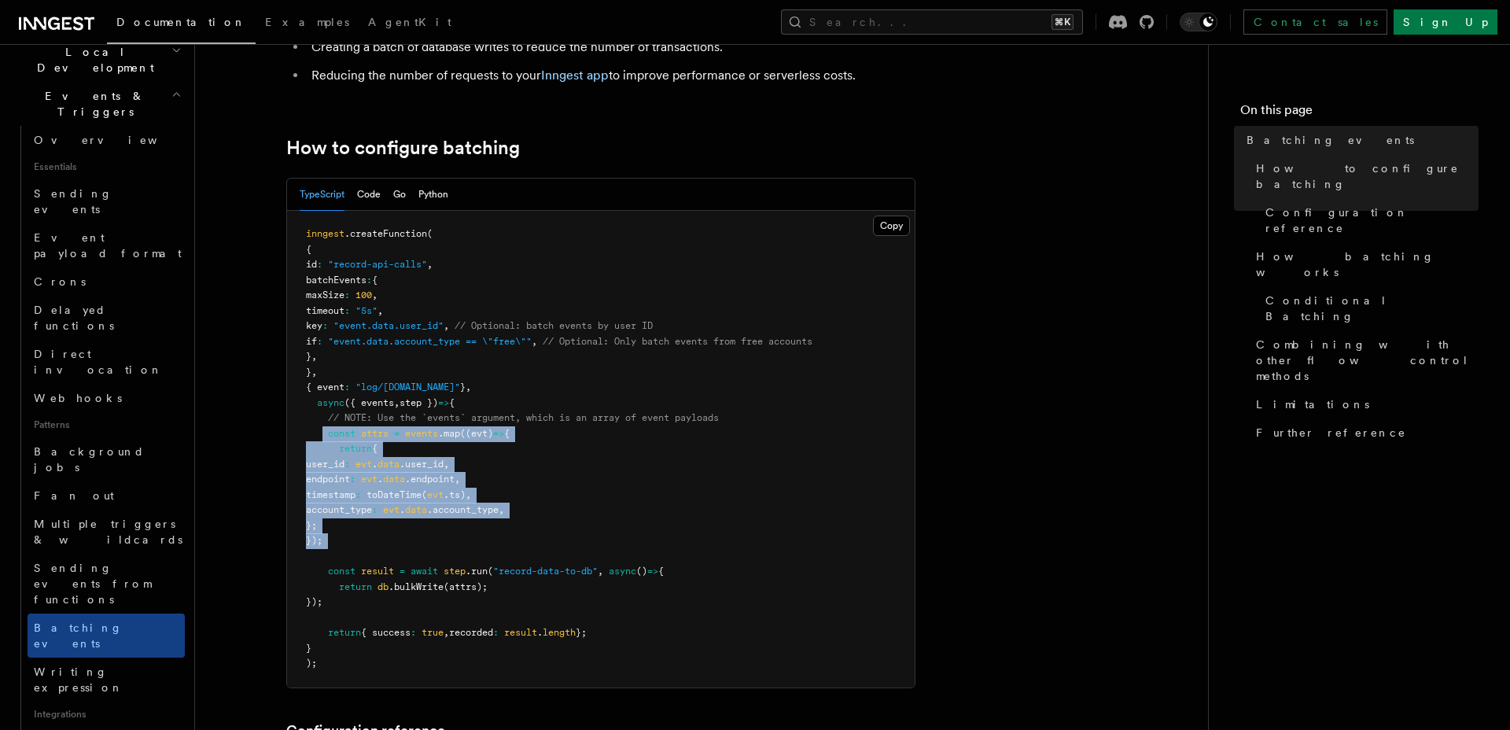
drag, startPoint x: 322, startPoint y: 423, endPoint x: 412, endPoint y: 547, distance: 152.6
click at [412, 547] on pre "inngest .createFunction ( { id : "record-api-calls" , batchEvents : { maxSize :…" at bounding box center [600, 449] width 627 height 477
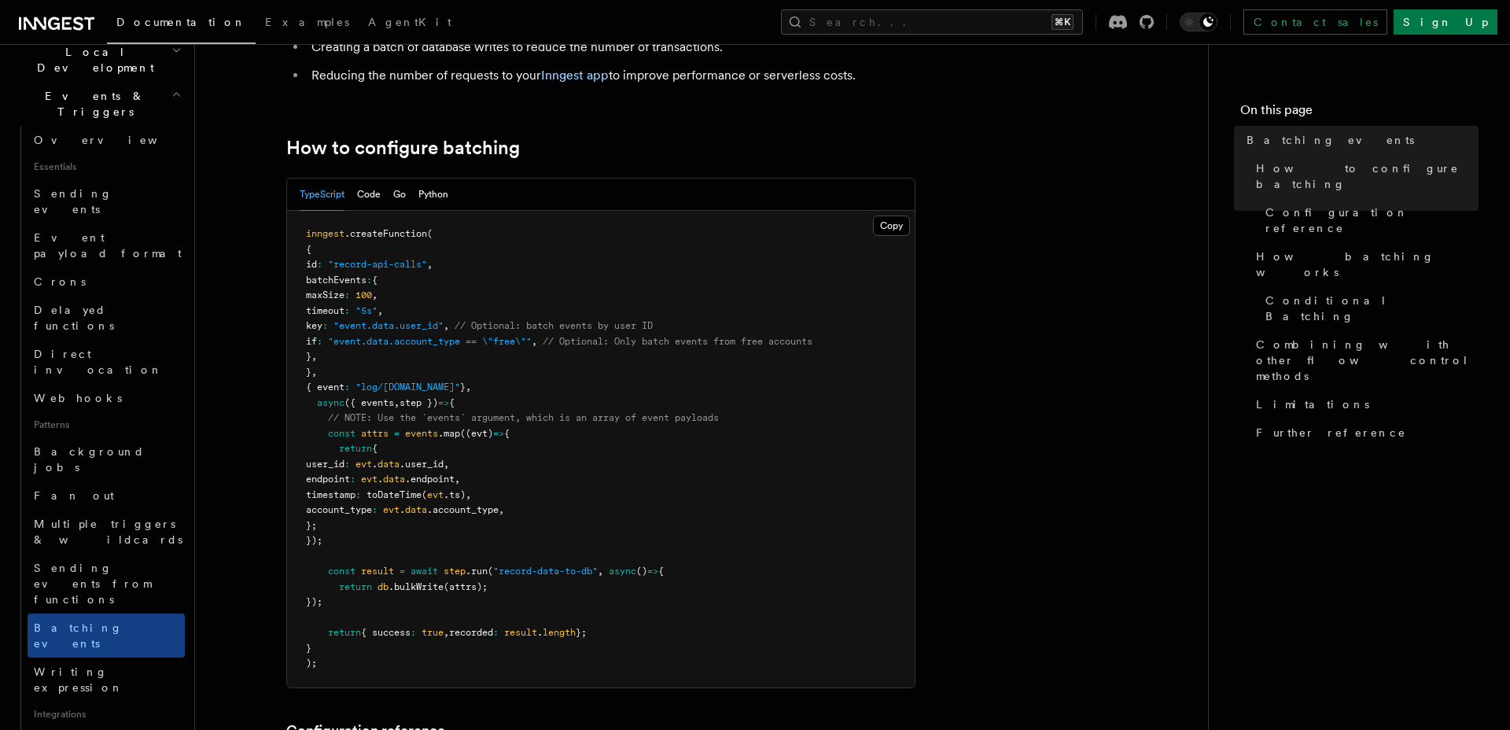
click at [412, 547] on pre "inngest .createFunction ( { id : "record-api-calls" , batchEvents : { maxSize :…" at bounding box center [600, 449] width 627 height 477
drag, startPoint x: 335, startPoint y: 455, endPoint x: 373, endPoint y: 590, distance: 139.7
click at [373, 590] on pre "inngest .createFunction ( { id : "record-api-calls" , batchEvents : { maxSize :…" at bounding box center [600, 449] width 627 height 477
click at [388, 593] on pre "inngest .createFunction ( { id : "record-api-calls" , batchEvents : { maxSize :…" at bounding box center [600, 449] width 627 height 477
drag, startPoint x: 436, startPoint y: 607, endPoint x: 399, endPoint y: 418, distance: 193.2
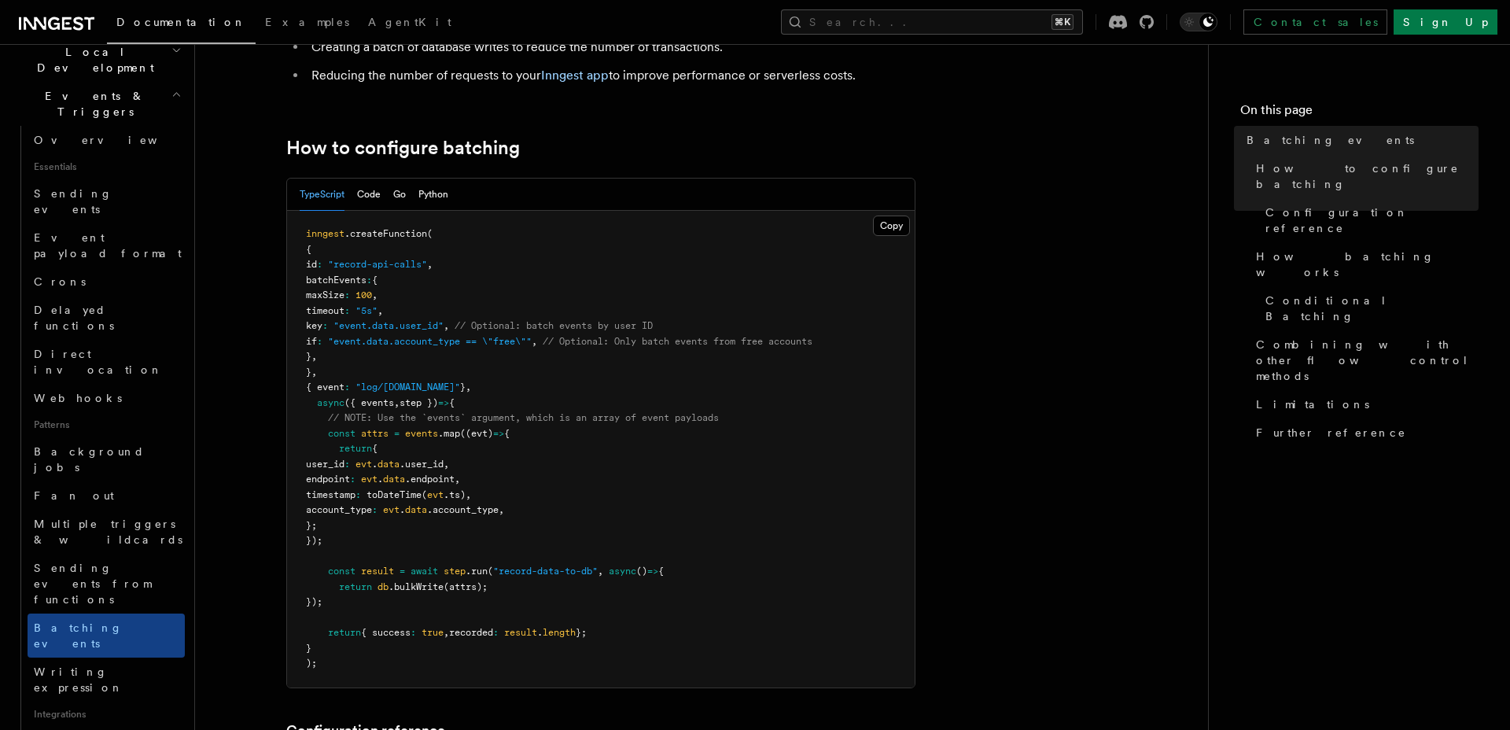
click at [398, 421] on pre "inngest .createFunction ( { id : "record-api-calls" , batchEvents : { maxSize :…" at bounding box center [600, 449] width 627 height 477
click at [399, 418] on span "// NOTE: Use the `events` argument, which is an array of event payloads" at bounding box center [523, 417] width 391 height 11
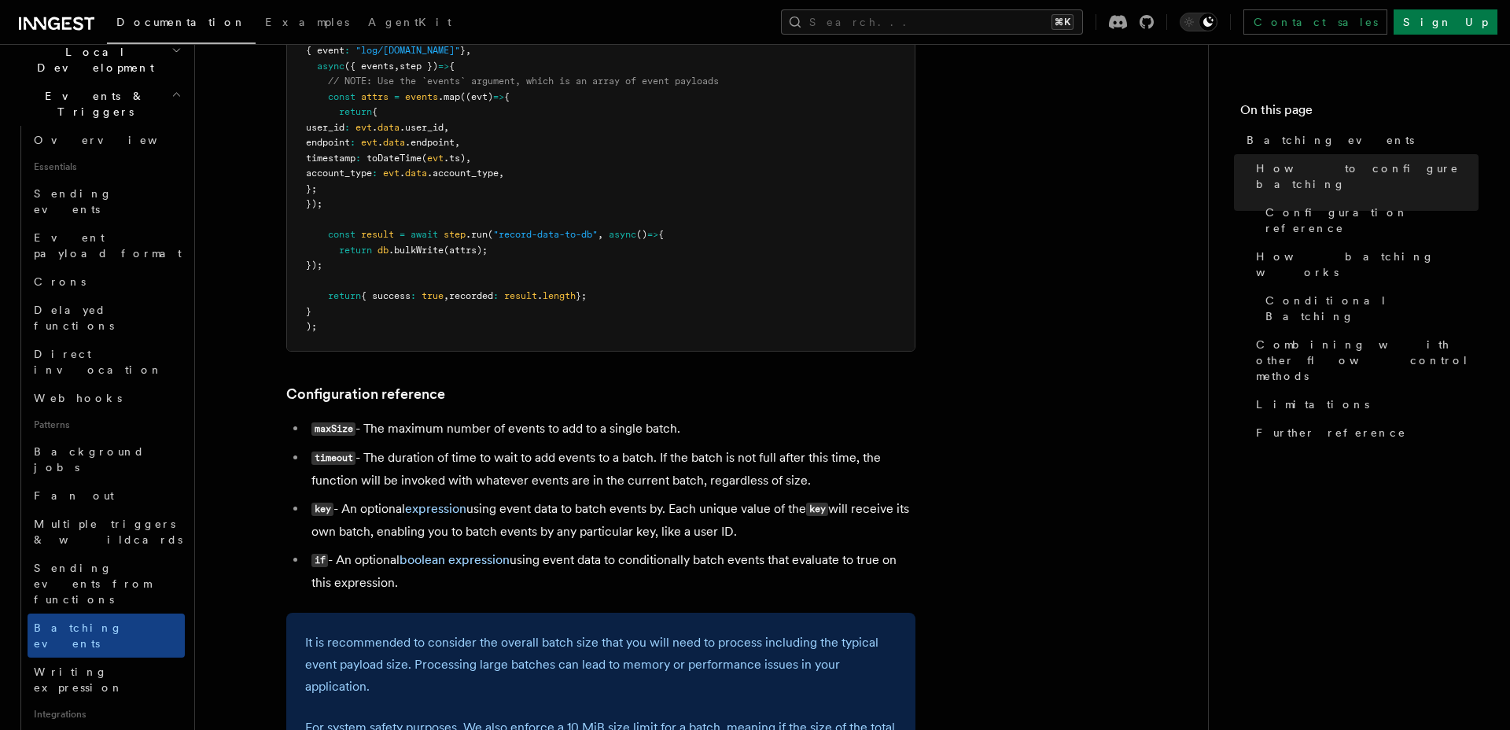
scroll to position [559, 0]
drag, startPoint x: 485, startPoint y: 576, endPoint x: 281, endPoint y: 374, distance: 288.0
click at [281, 374] on article "Features Events & Triggers Batching events Batching allows a function to proces…" at bounding box center [701, 722] width 962 height 2425
click at [256, 363] on article "Features Events & Triggers Batching events Batching allows a function to proces…" at bounding box center [701, 722] width 962 height 2425
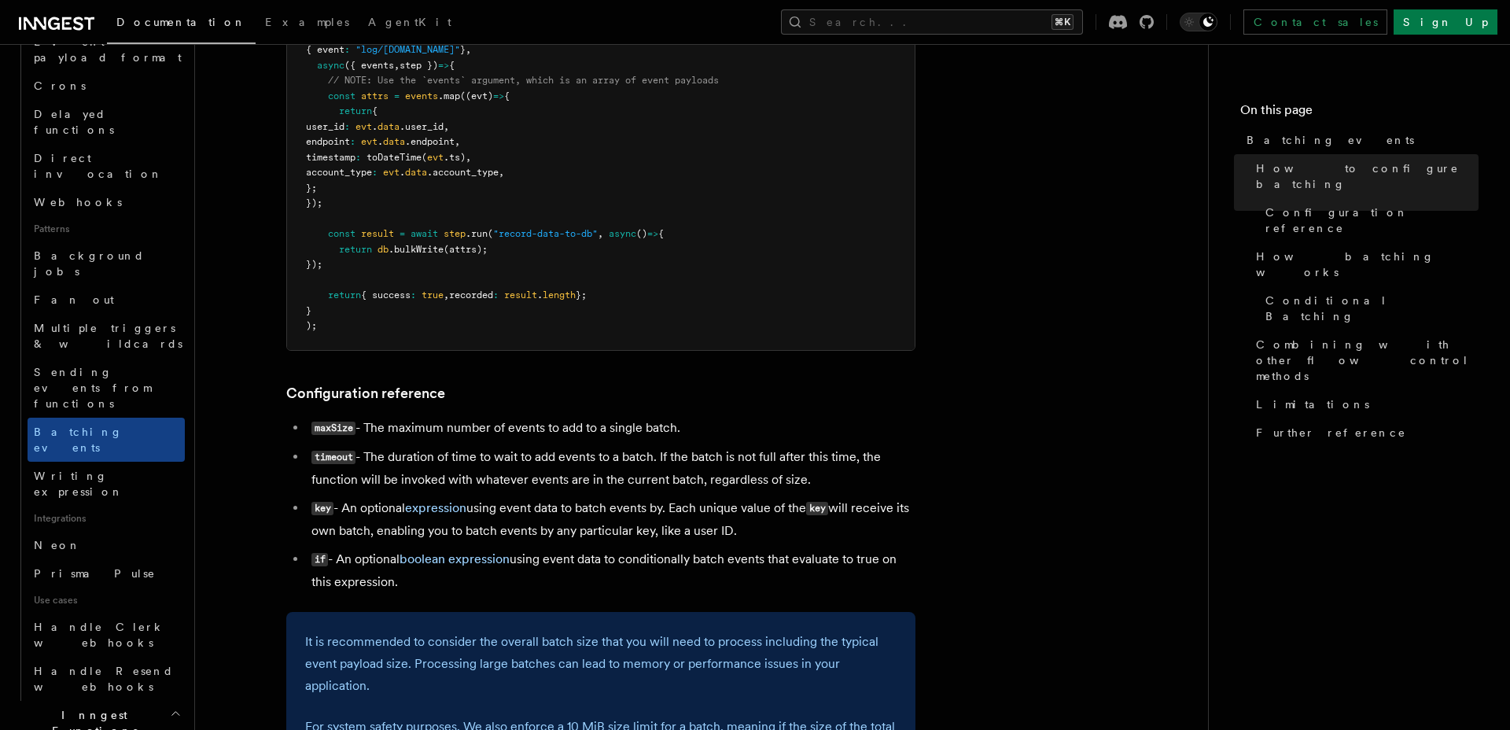
scroll to position [589, 0]
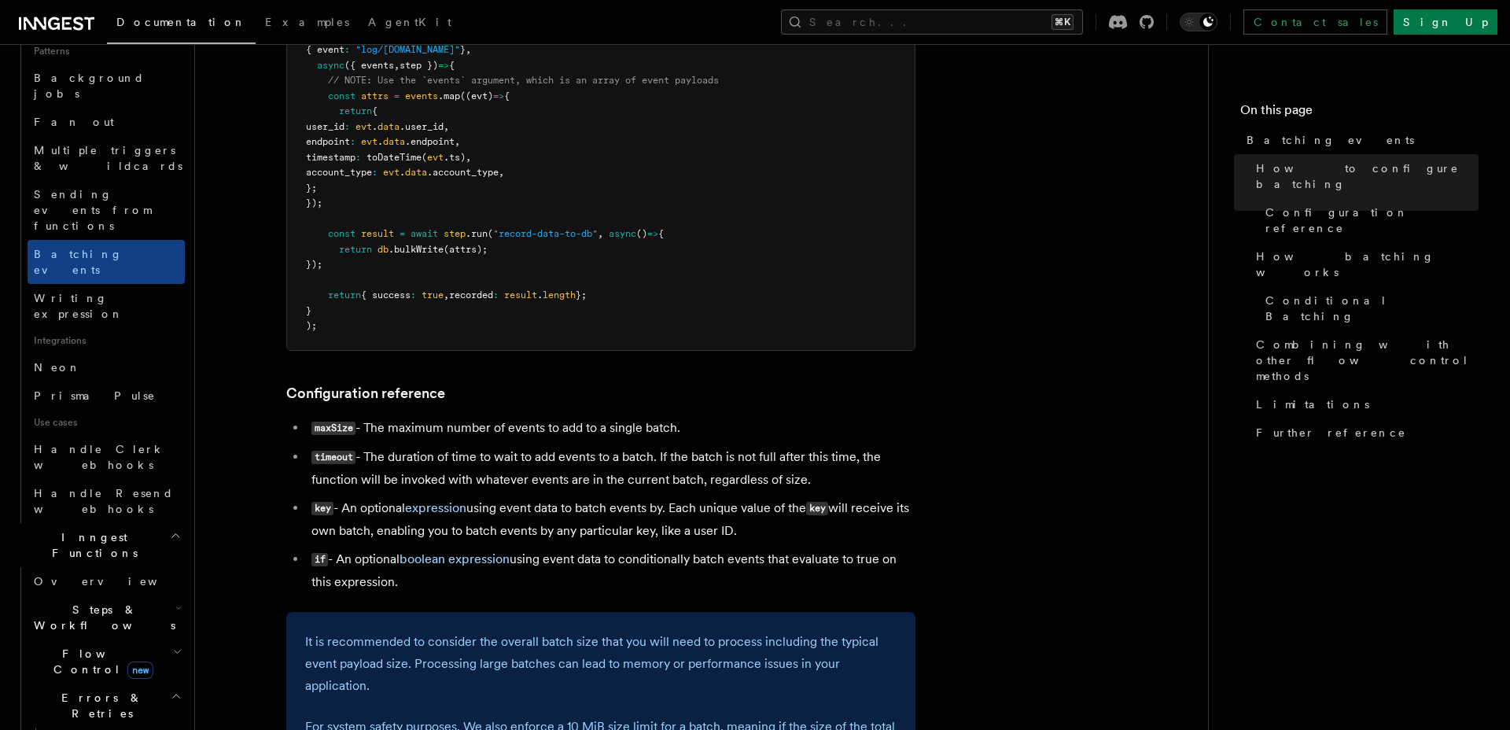
scroll to position [753, 0]
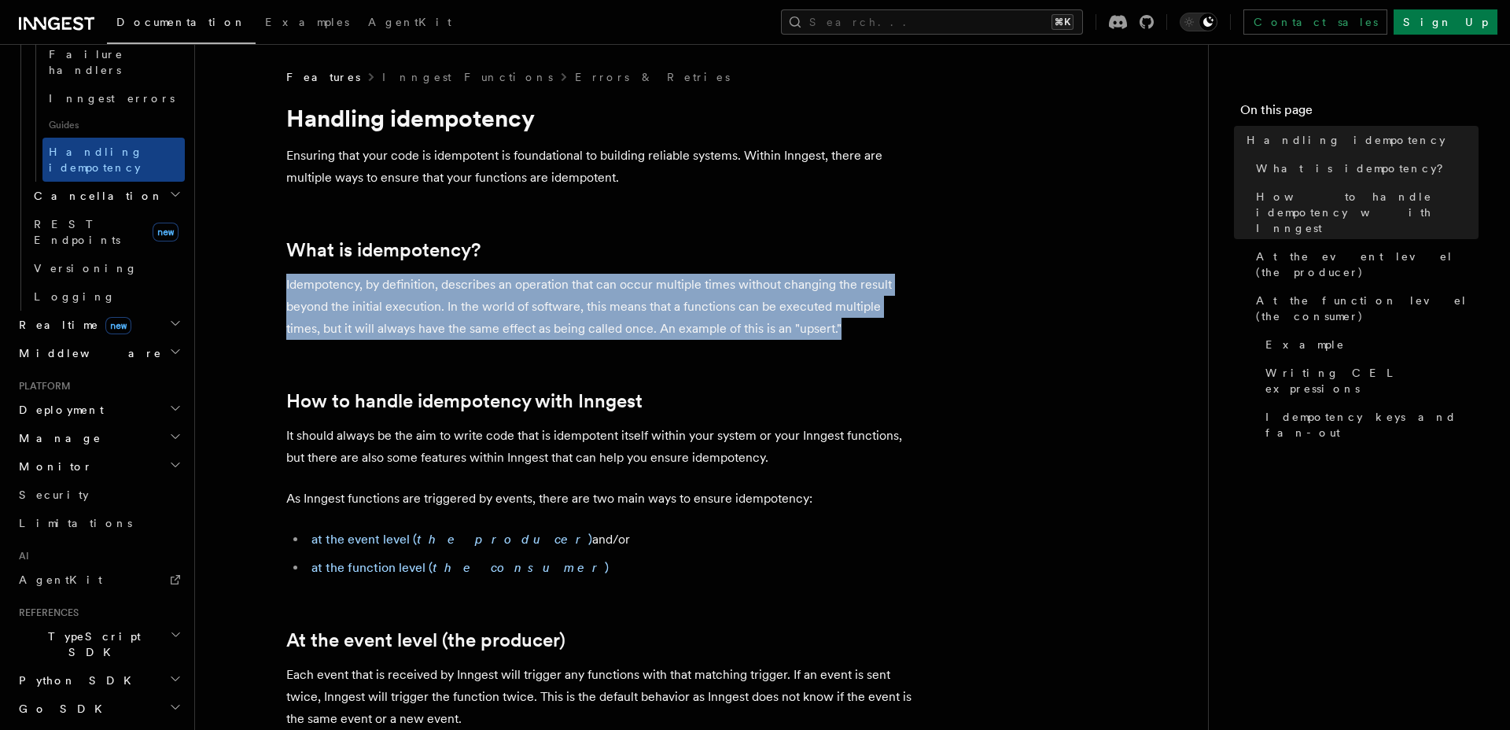
drag, startPoint x: 262, startPoint y: 277, endPoint x: 885, endPoint y: 333, distance: 626.1
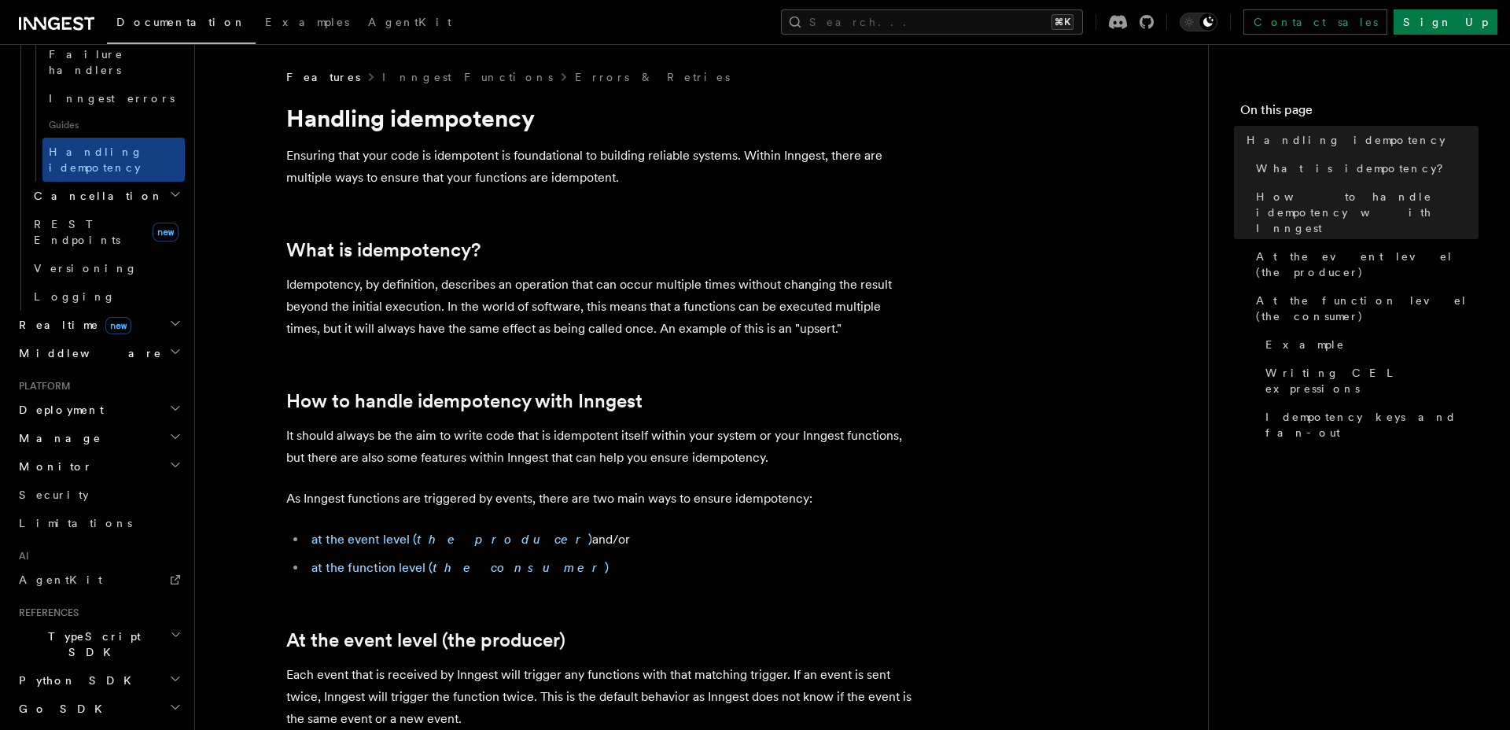
click at [839, 339] on p "Idempotency, by definition, describes an operation that can occur multiple time…" at bounding box center [600, 307] width 629 height 66
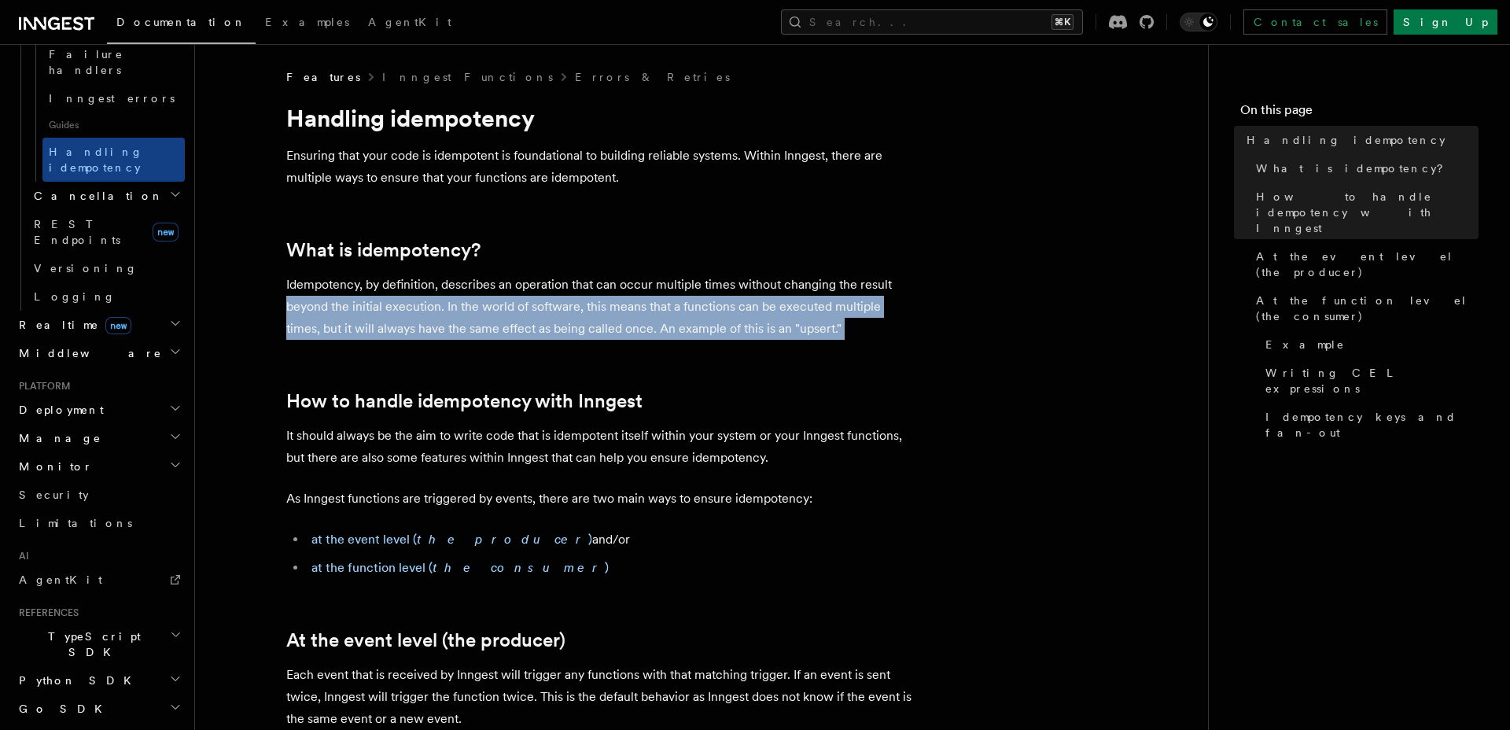
drag, startPoint x: 754, startPoint y: 337, endPoint x: 262, endPoint y: 293, distance: 494.1
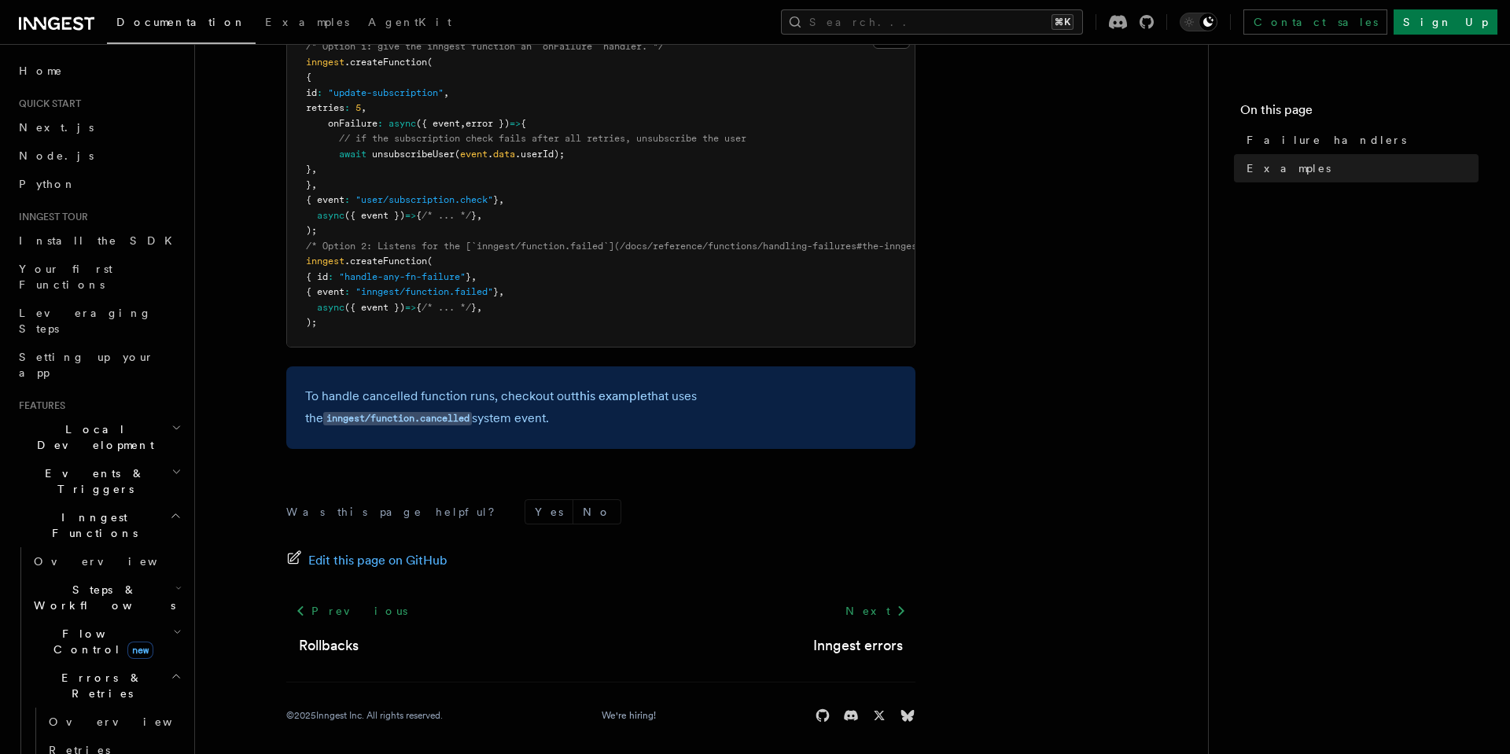
scroll to position [407, 0]
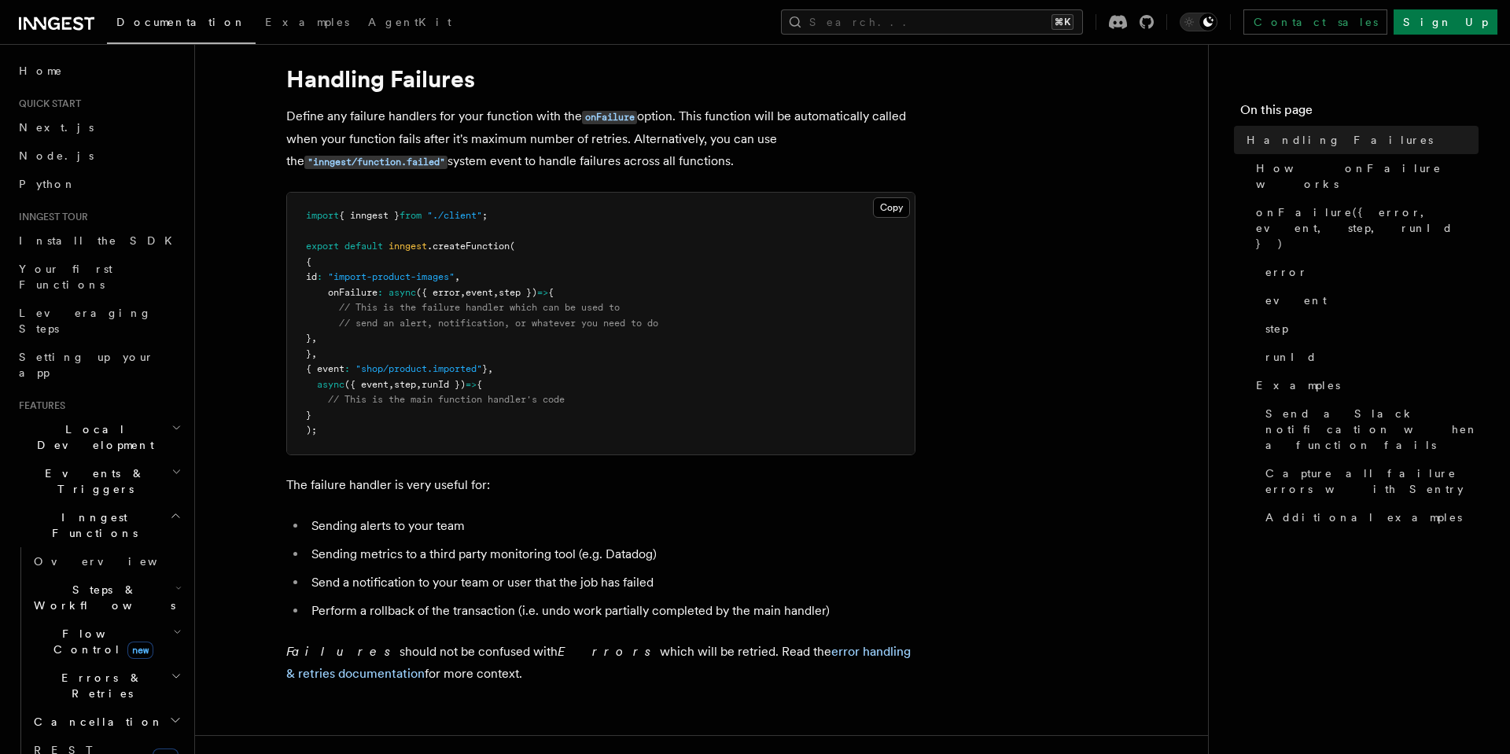
scroll to position [43, 0]
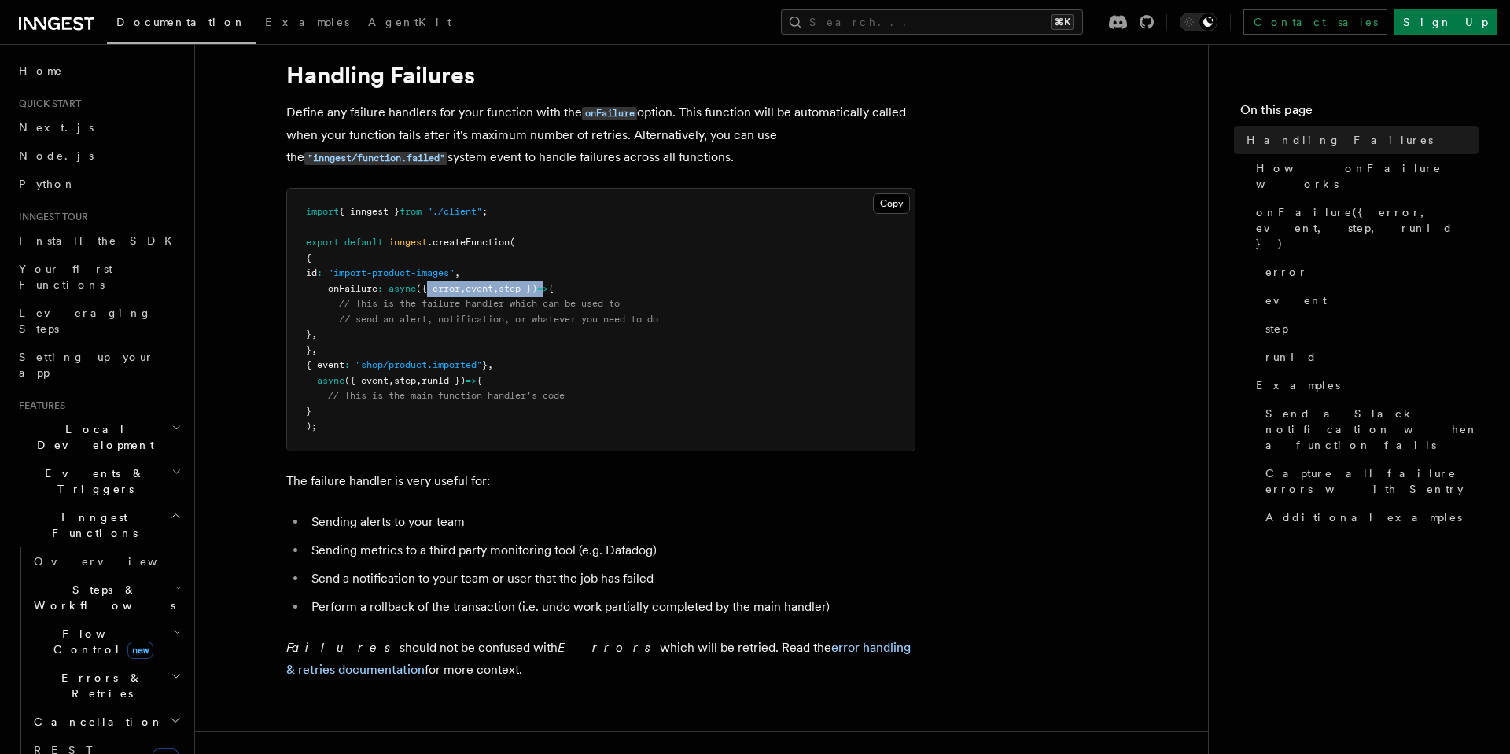
drag, startPoint x: 432, startPoint y: 285, endPoint x: 575, endPoint y: 285, distance: 142.3
click at [554, 285] on span "onFailure : async ({ error , event , step }) => {" at bounding box center [430, 288] width 248 height 11
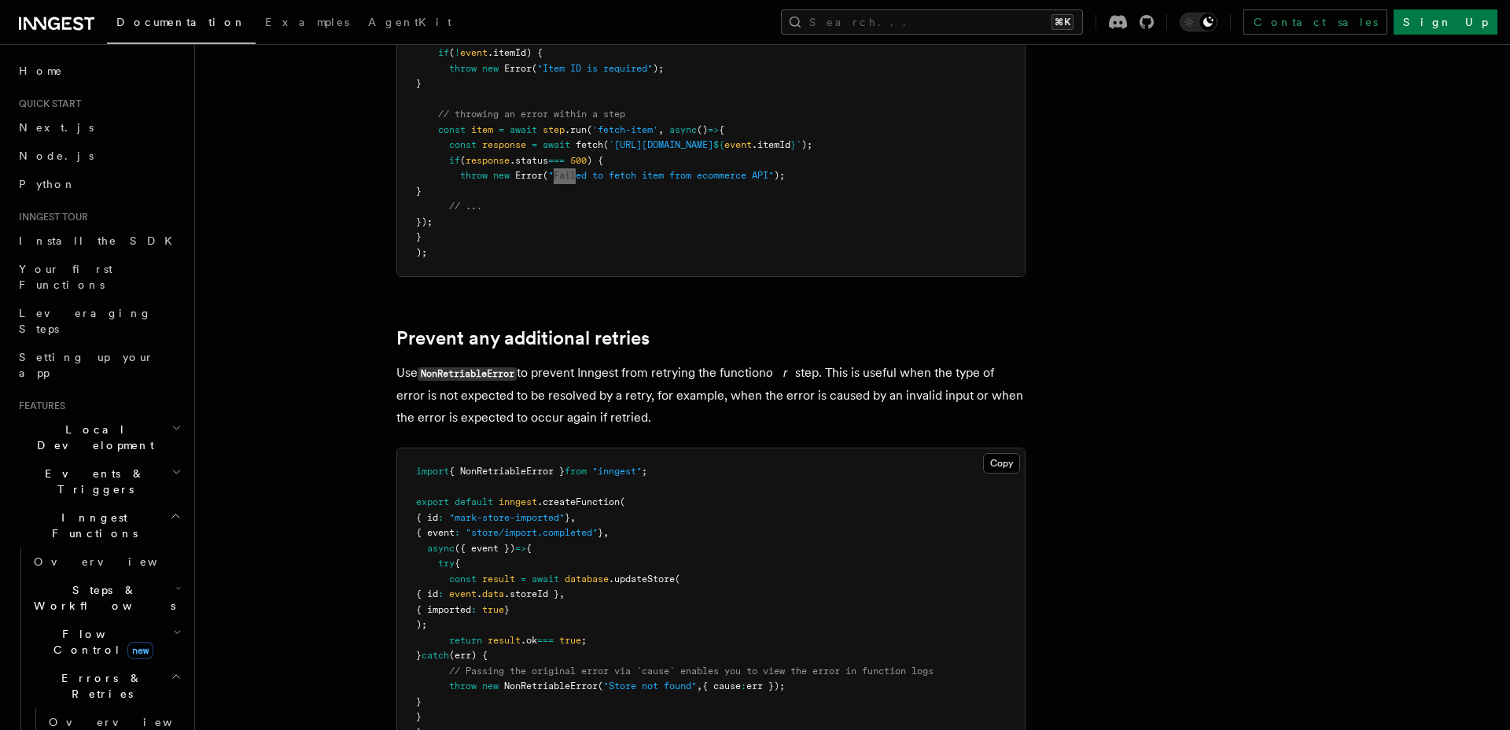
scroll to position [482, 0]
